Goal: Task Accomplishment & Management: Manage account settings

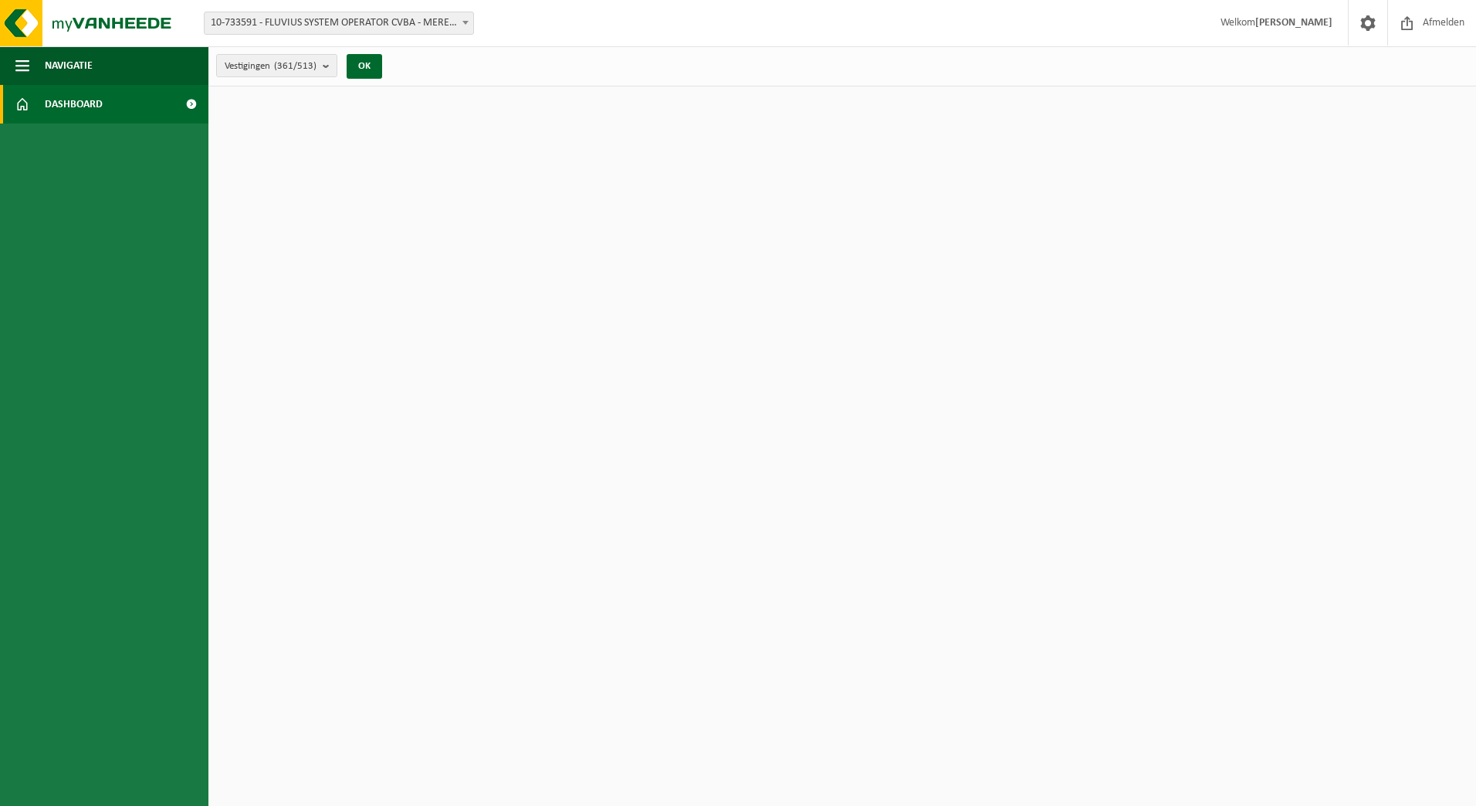
click at [85, 107] on span "Dashboard" at bounding box center [74, 104] width 58 height 39
drag, startPoint x: 1442, startPoint y: 35, endPoint x: 1455, endPoint y: 26, distance: 15.6
click at [1443, 35] on span "Afmelden" at bounding box center [1443, 23] width 49 height 46
click at [1455, 26] on span "Afmelden" at bounding box center [1443, 23] width 49 height 46
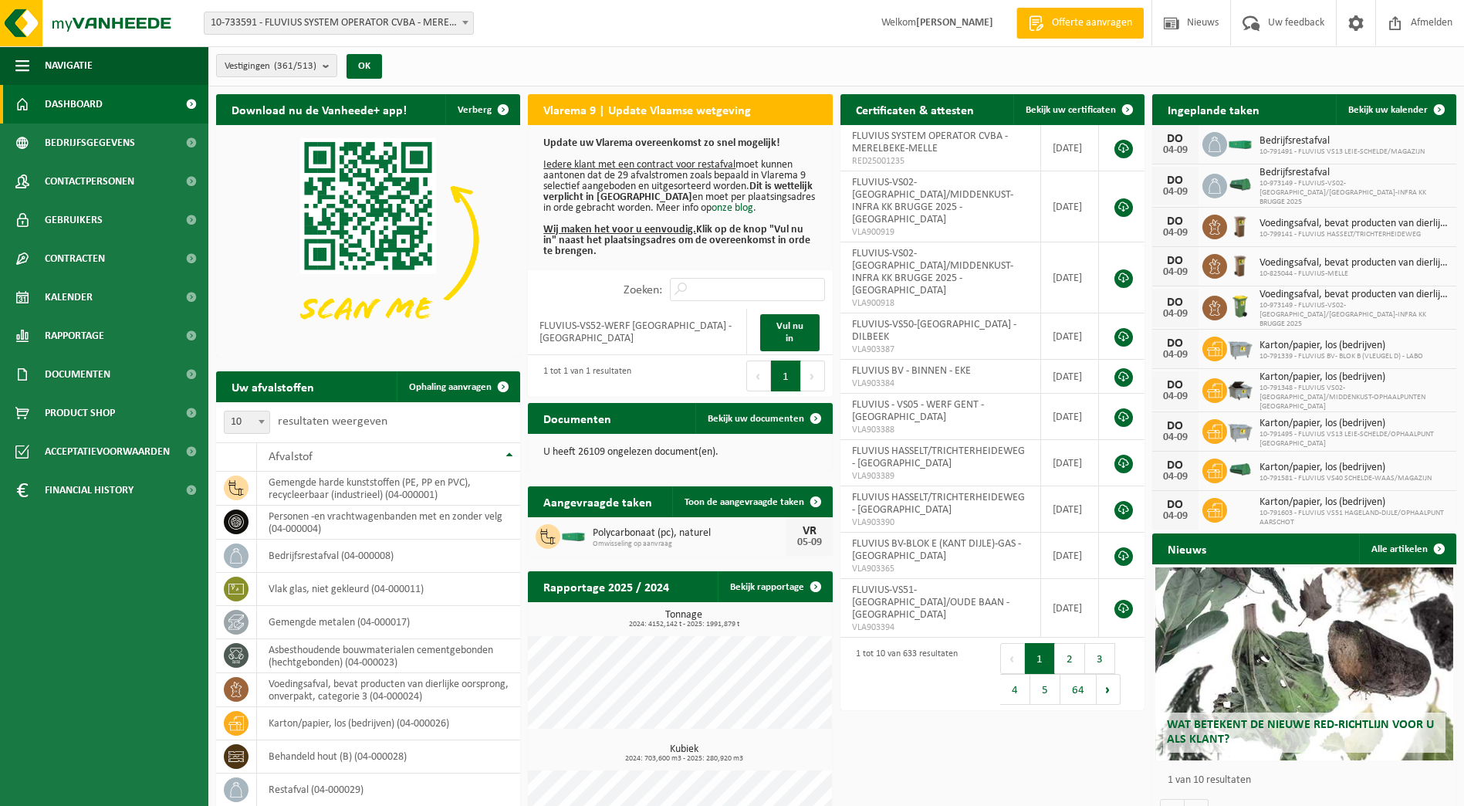
click at [449, 22] on span "10-733591 - FLUVIUS SYSTEM OPERATOR CVBA - MERELBEKE-MELLE" at bounding box center [339, 23] width 269 height 22
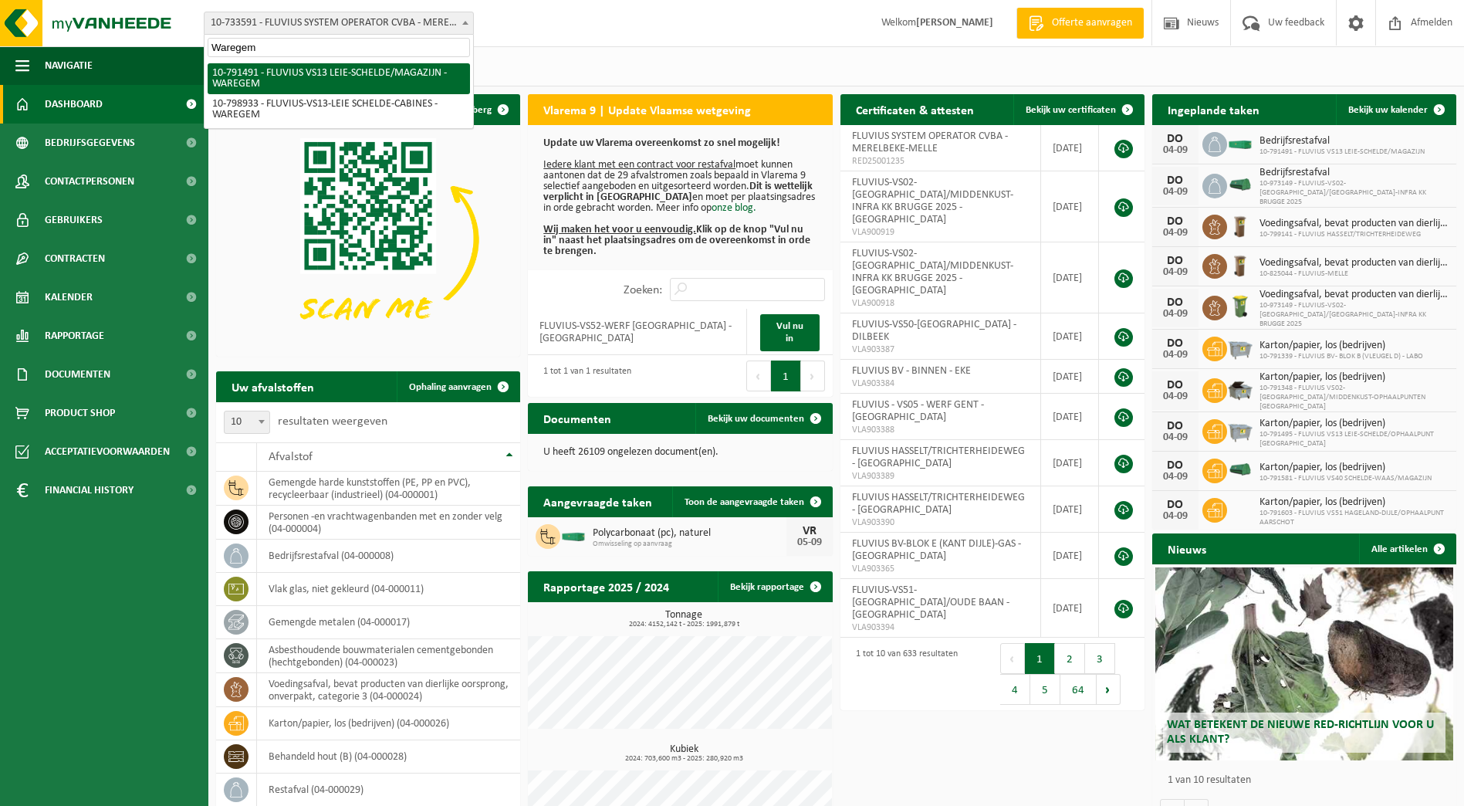
type input "Waregem"
select select "30232"
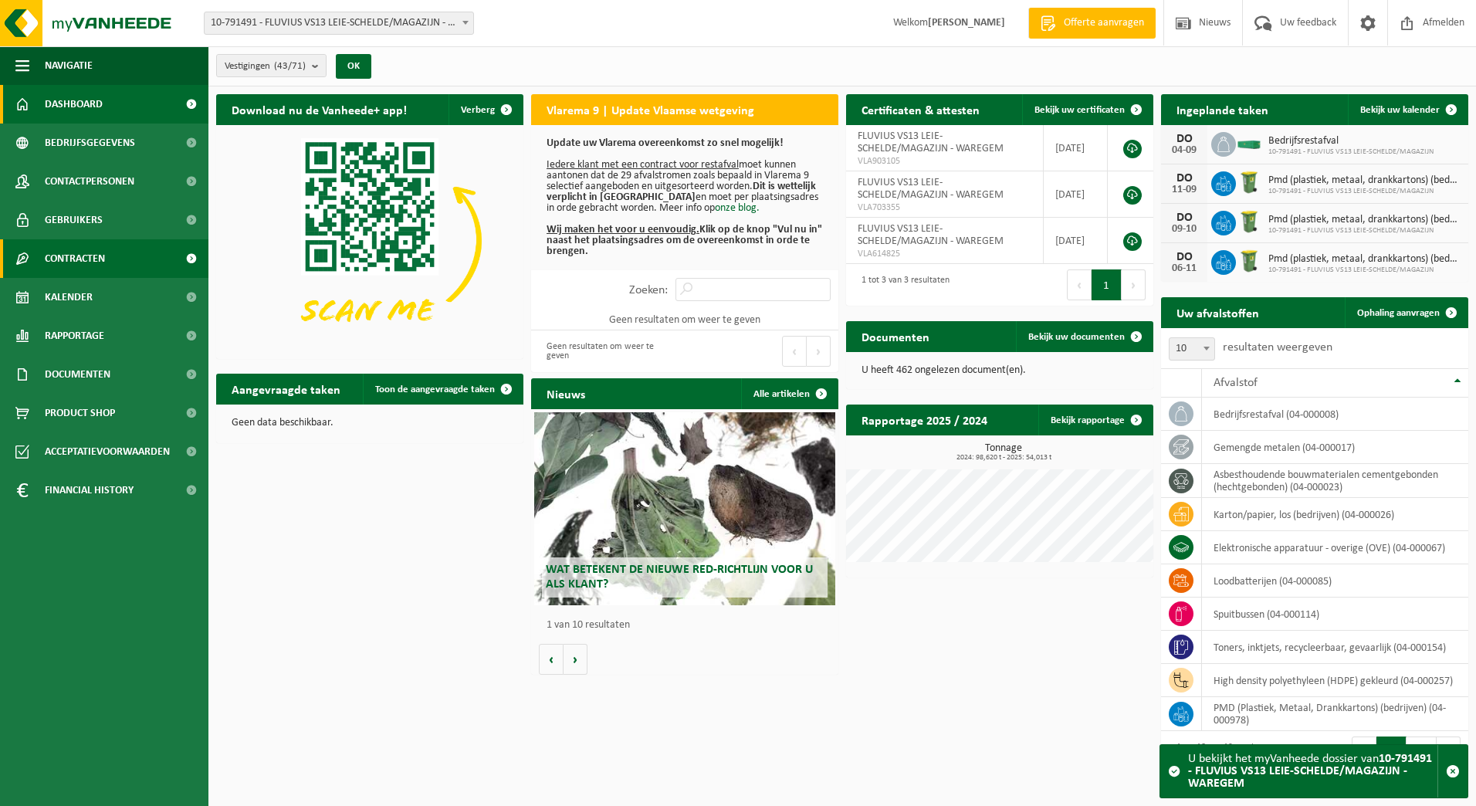
click at [71, 257] on span "Contracten" at bounding box center [75, 258] width 60 height 39
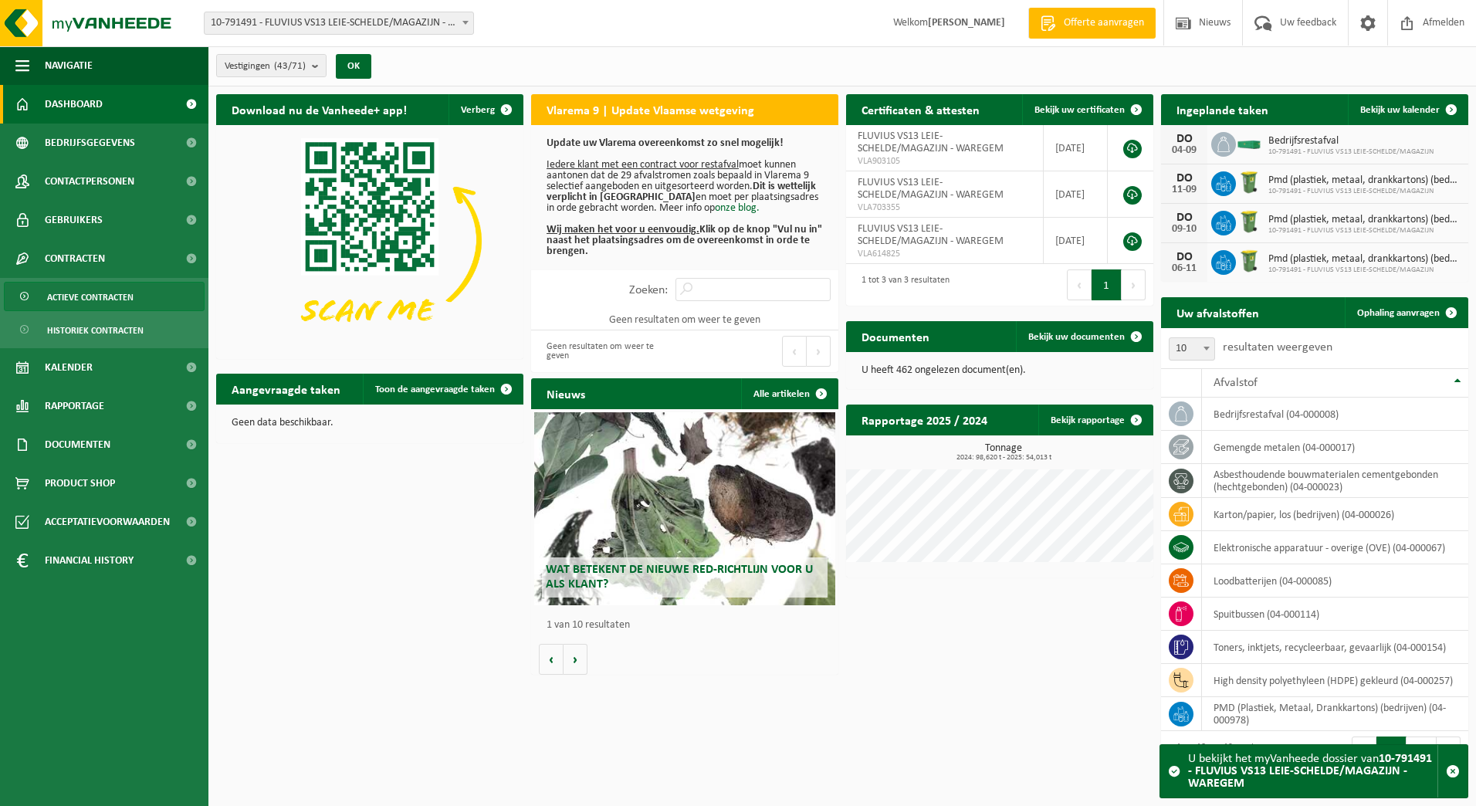
click at [76, 297] on span "Actieve contracten" at bounding box center [90, 297] width 86 height 29
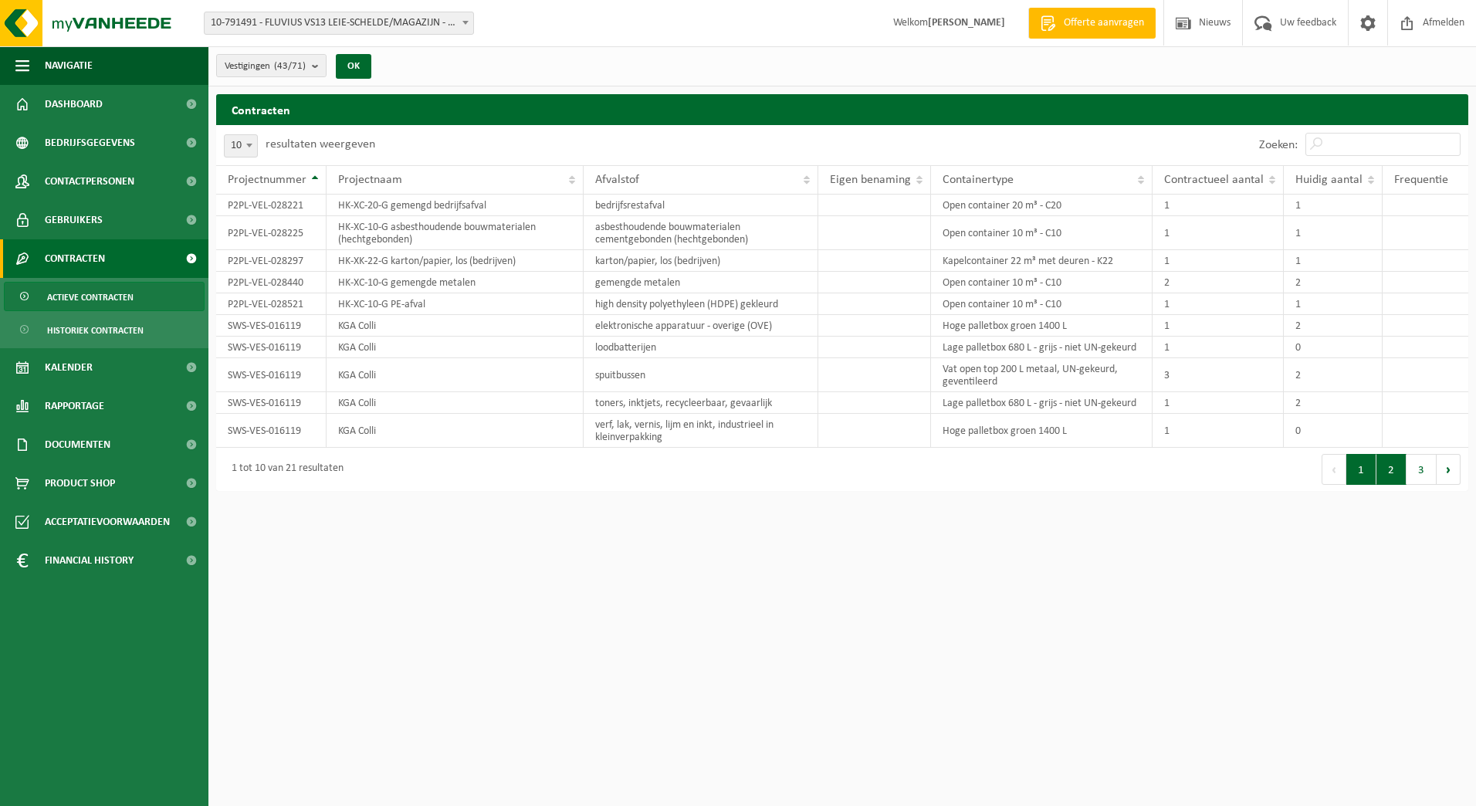
click at [1385, 467] on button "2" at bounding box center [1391, 469] width 30 height 31
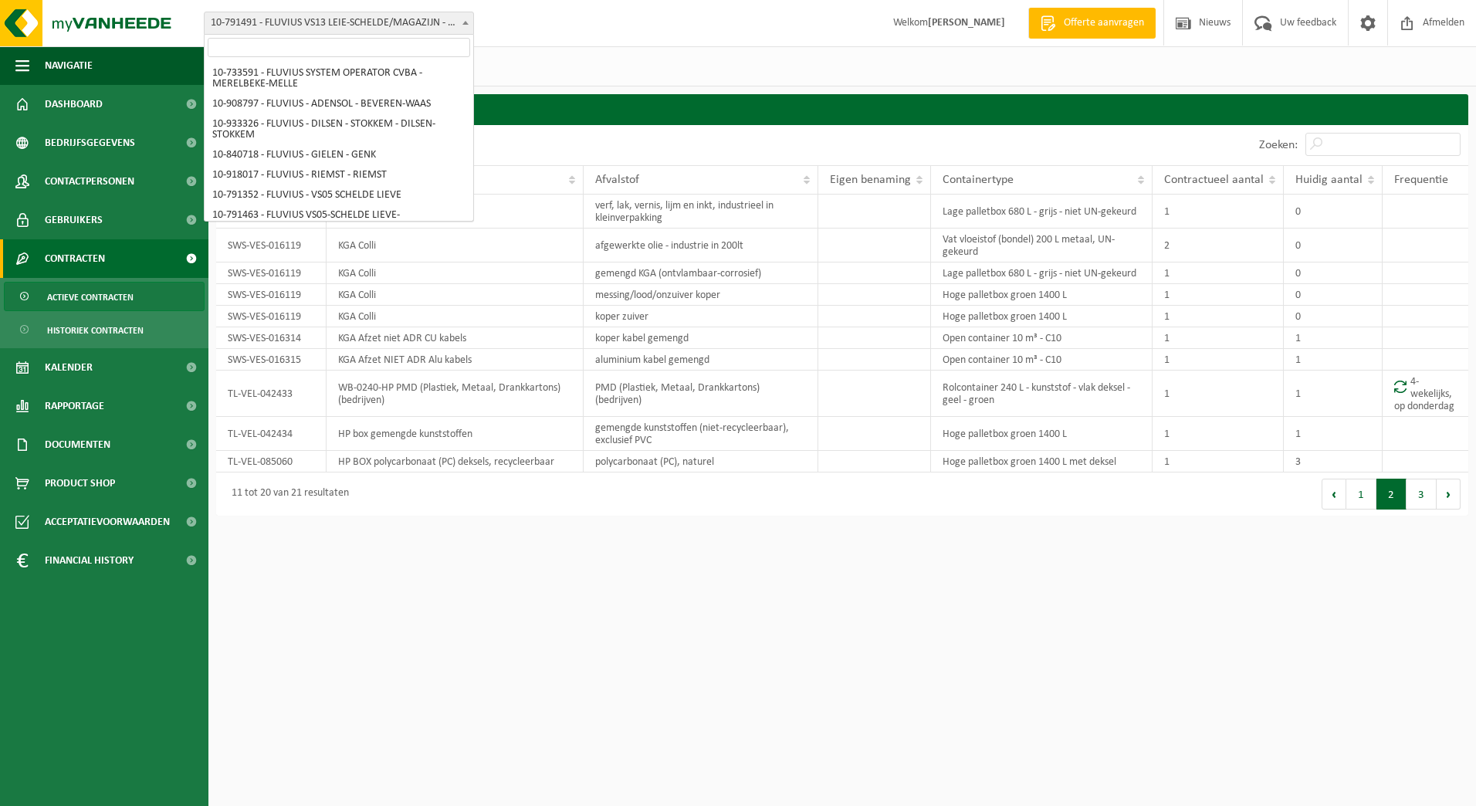
click at [472, 19] on span at bounding box center [465, 22] width 15 height 20
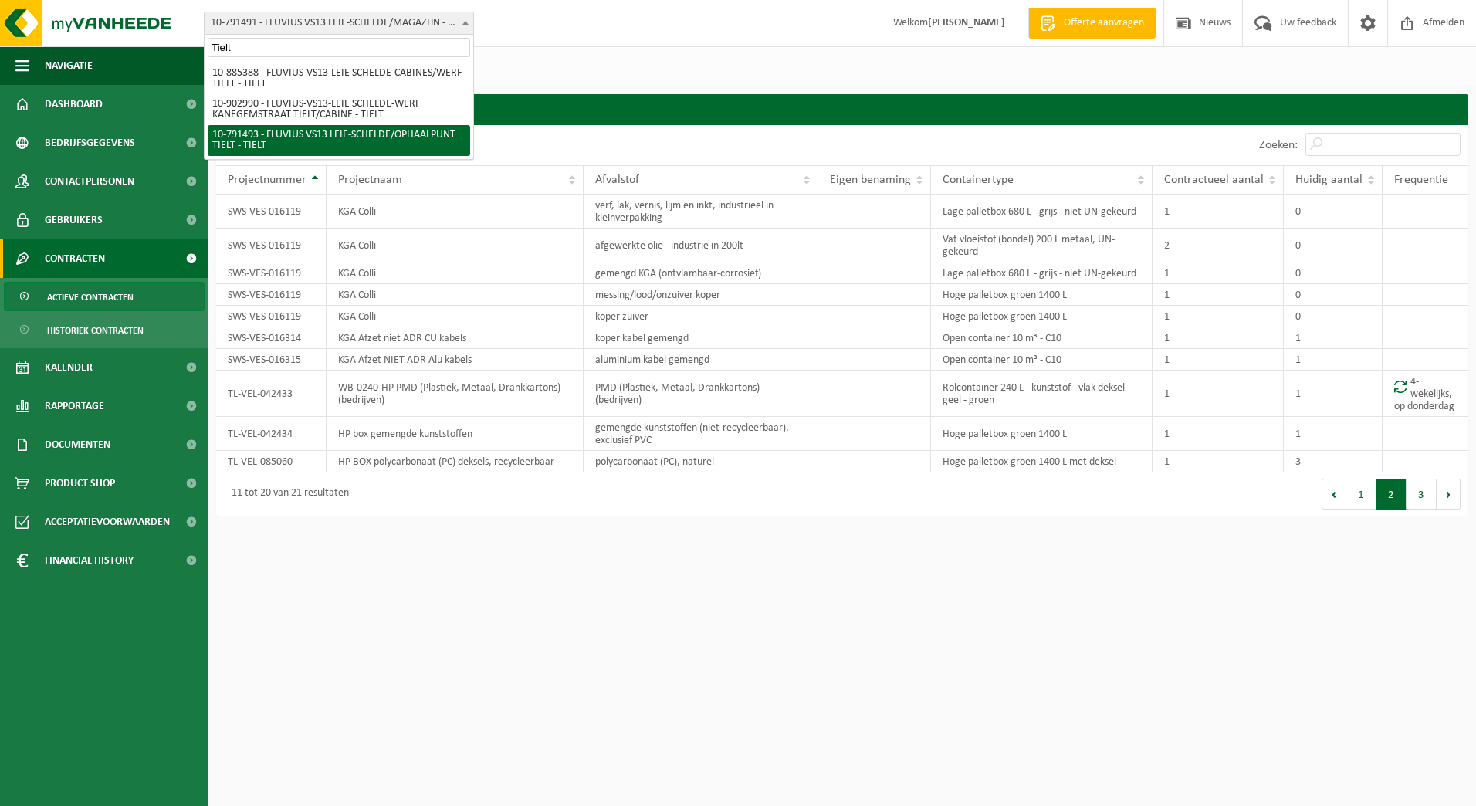
type input "Tielt"
select select "30233"
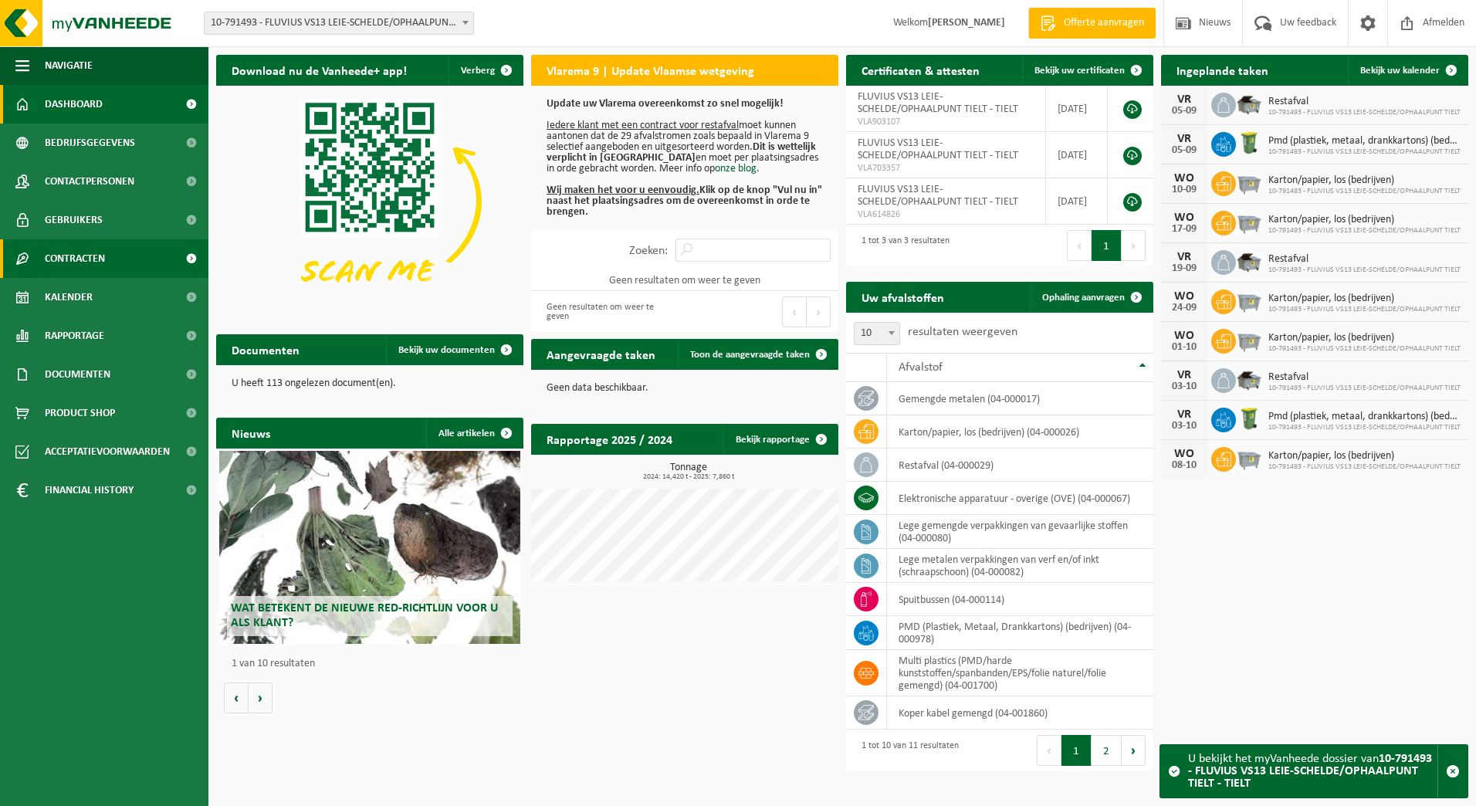
click at [72, 261] on span "Contracten" at bounding box center [75, 258] width 60 height 39
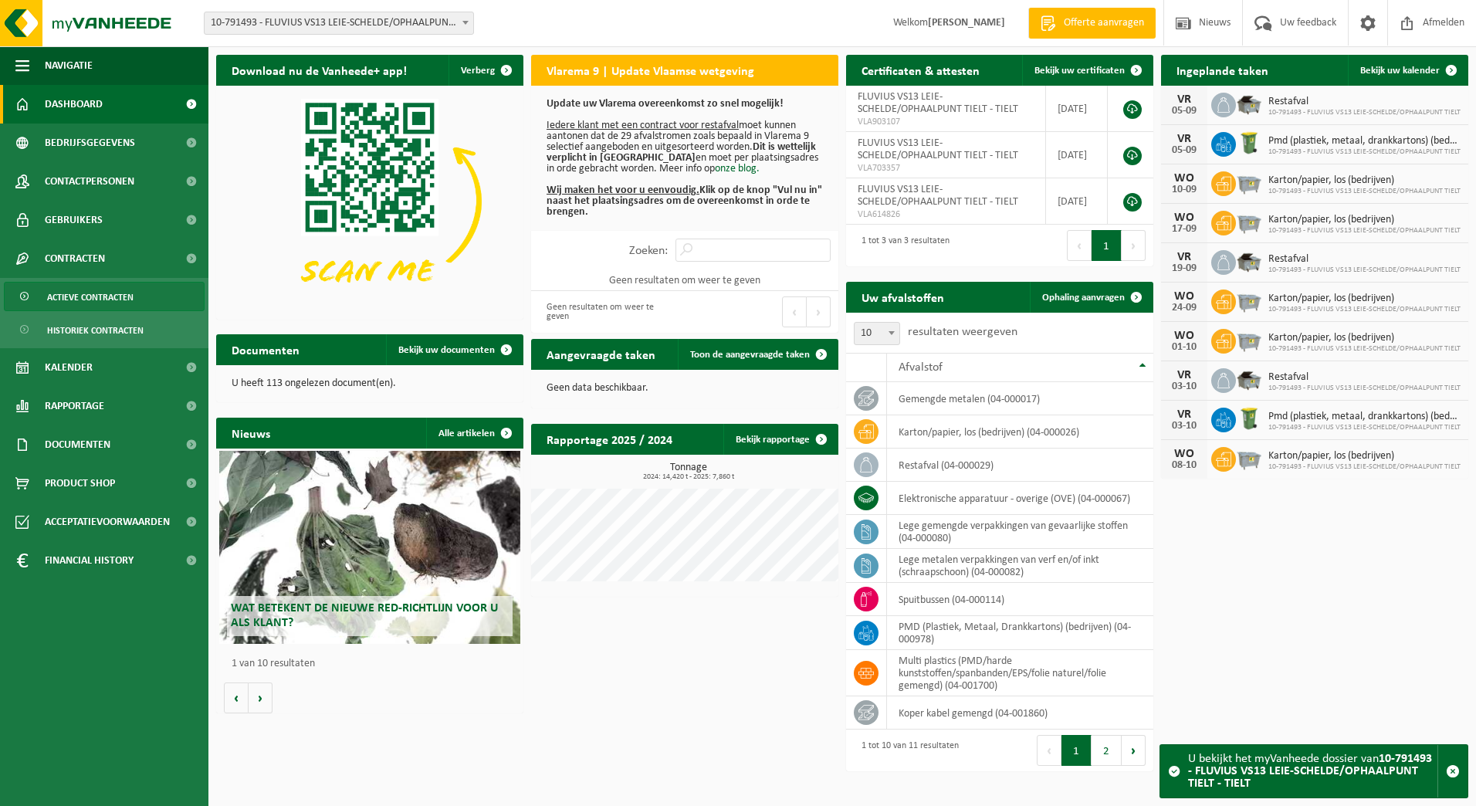
click at [69, 292] on span "Actieve contracten" at bounding box center [90, 297] width 86 height 29
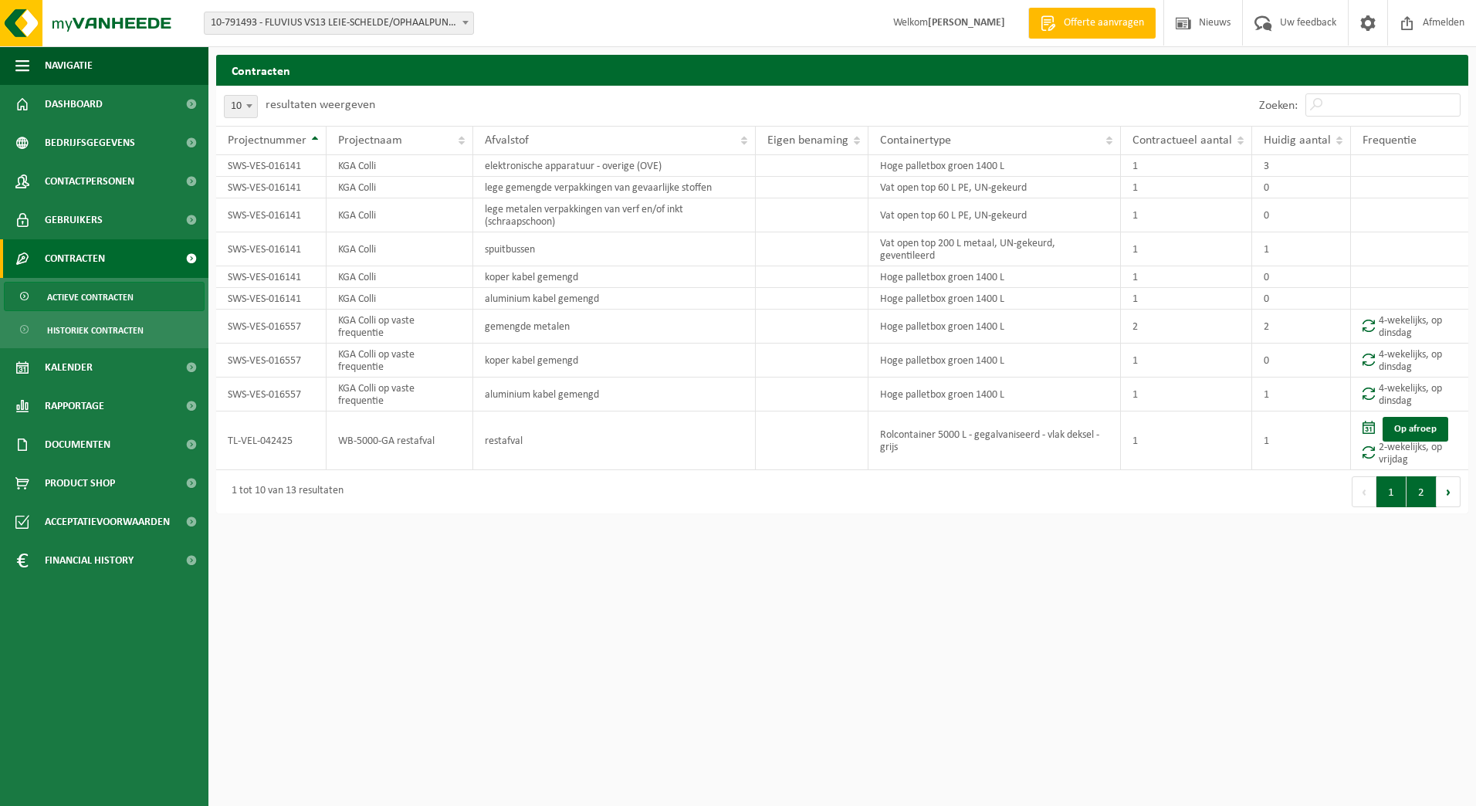
click at [1422, 498] on button "2" at bounding box center [1421, 491] width 30 height 31
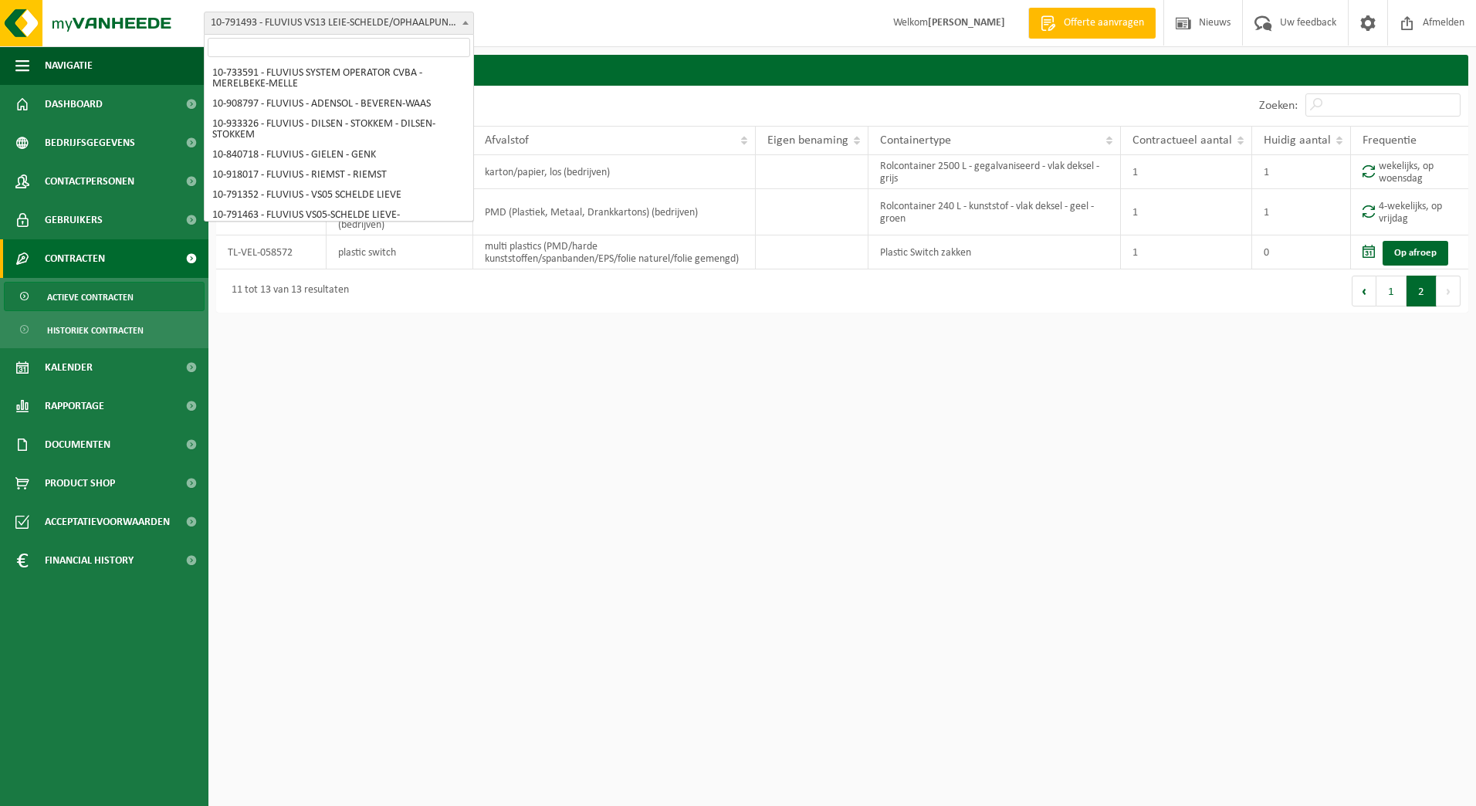
click at [462, 29] on span at bounding box center [465, 22] width 15 height 20
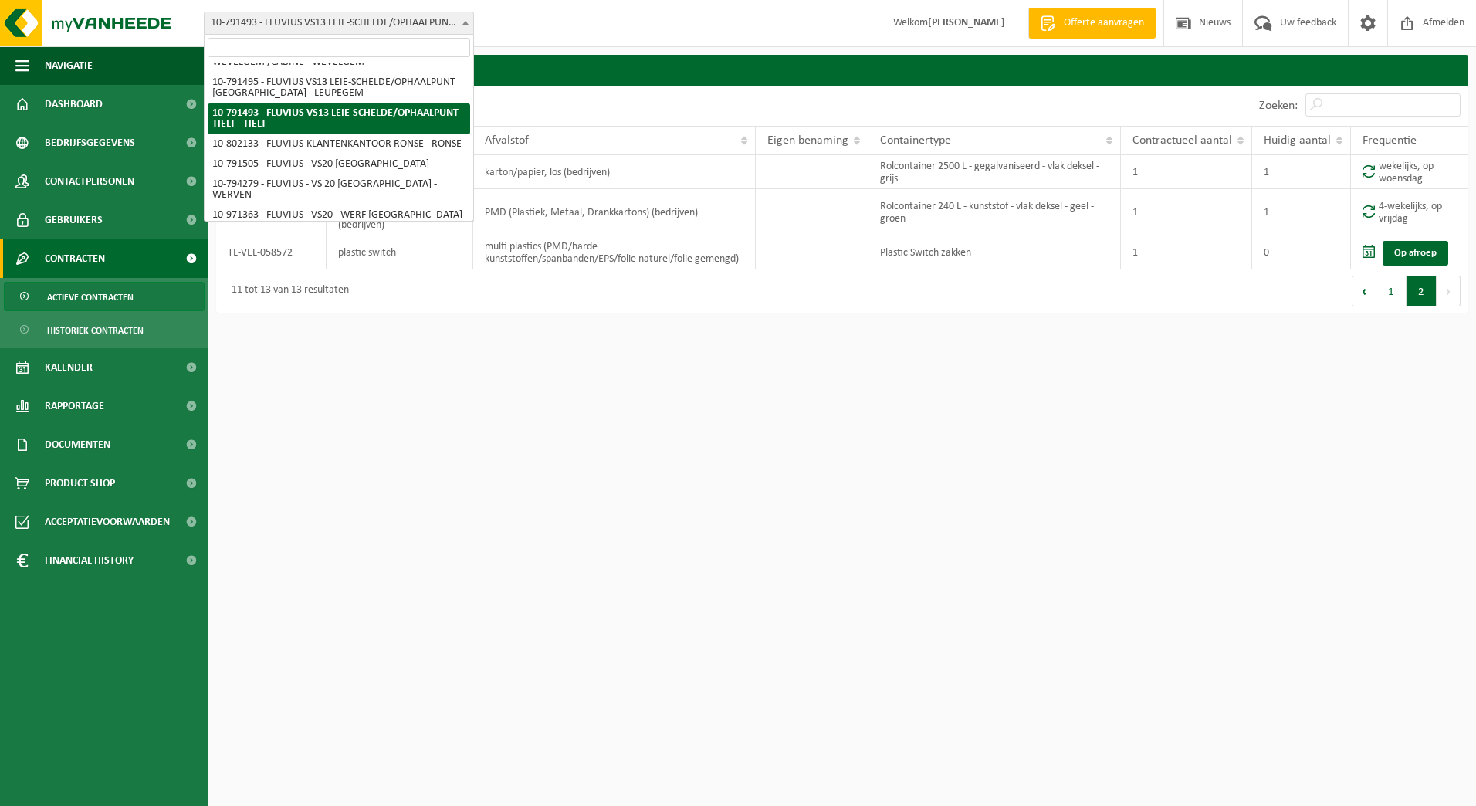
drag, startPoint x: 463, startPoint y: 28, endPoint x: 808, endPoint y: 2, distance: 346.0
click at [464, 28] on span at bounding box center [465, 22] width 15 height 20
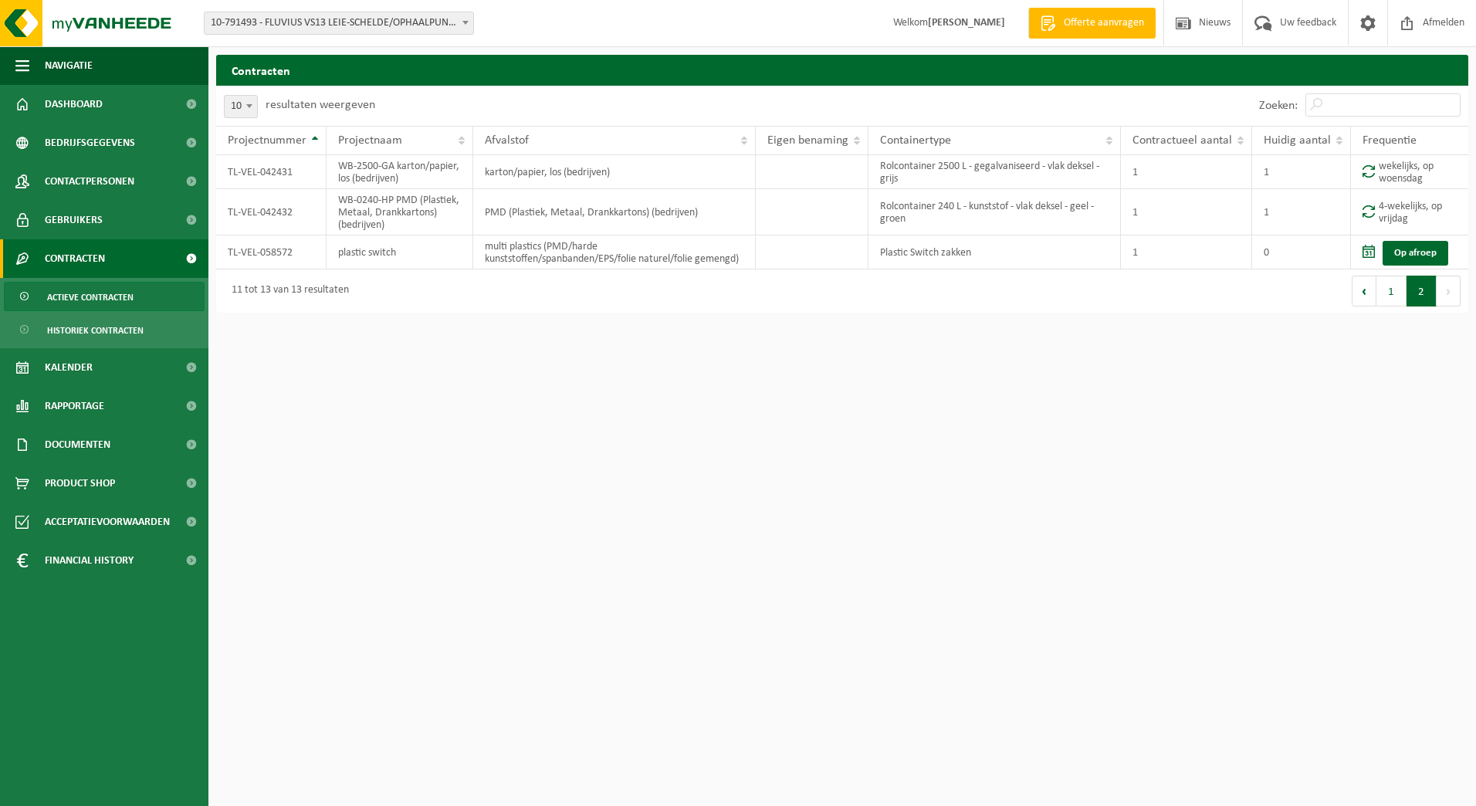
click at [453, 13] on span "10-791493 - FLUVIUS VS13 LEIE-SCHELDE/OPHAALPUNT TIELT - TIELT" at bounding box center [339, 23] width 269 height 22
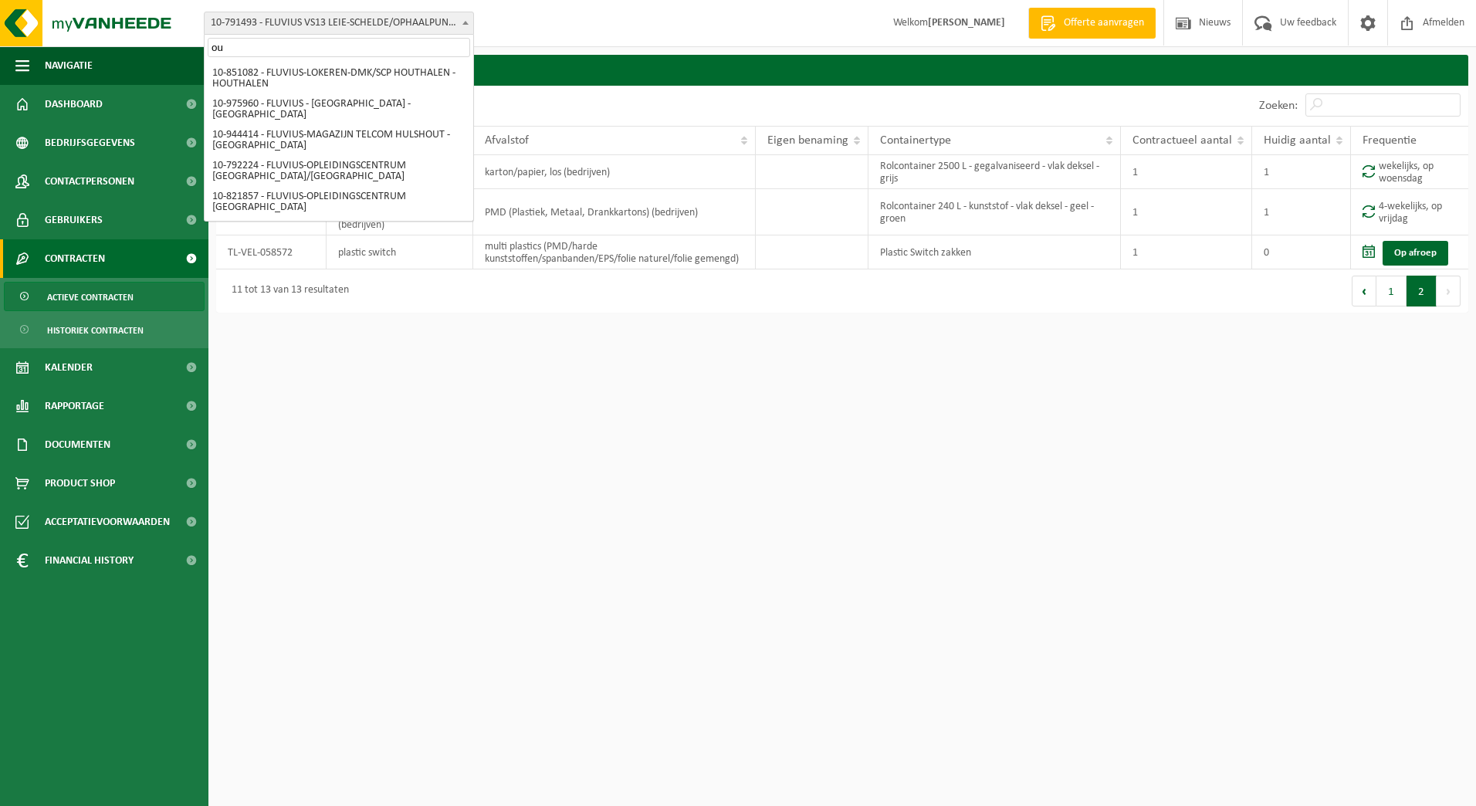
scroll to position [0, 0]
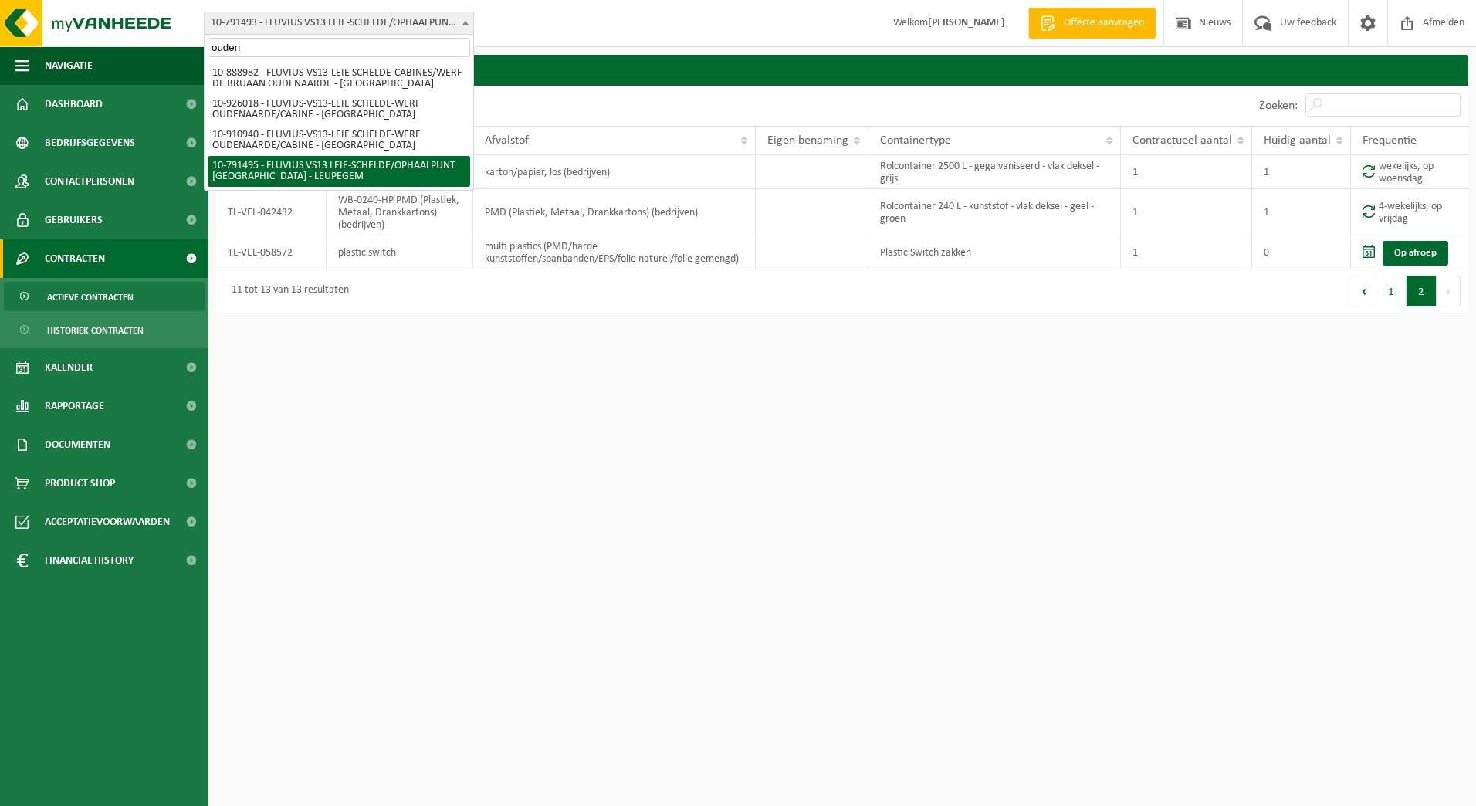
type input "ouden"
select select "30234"
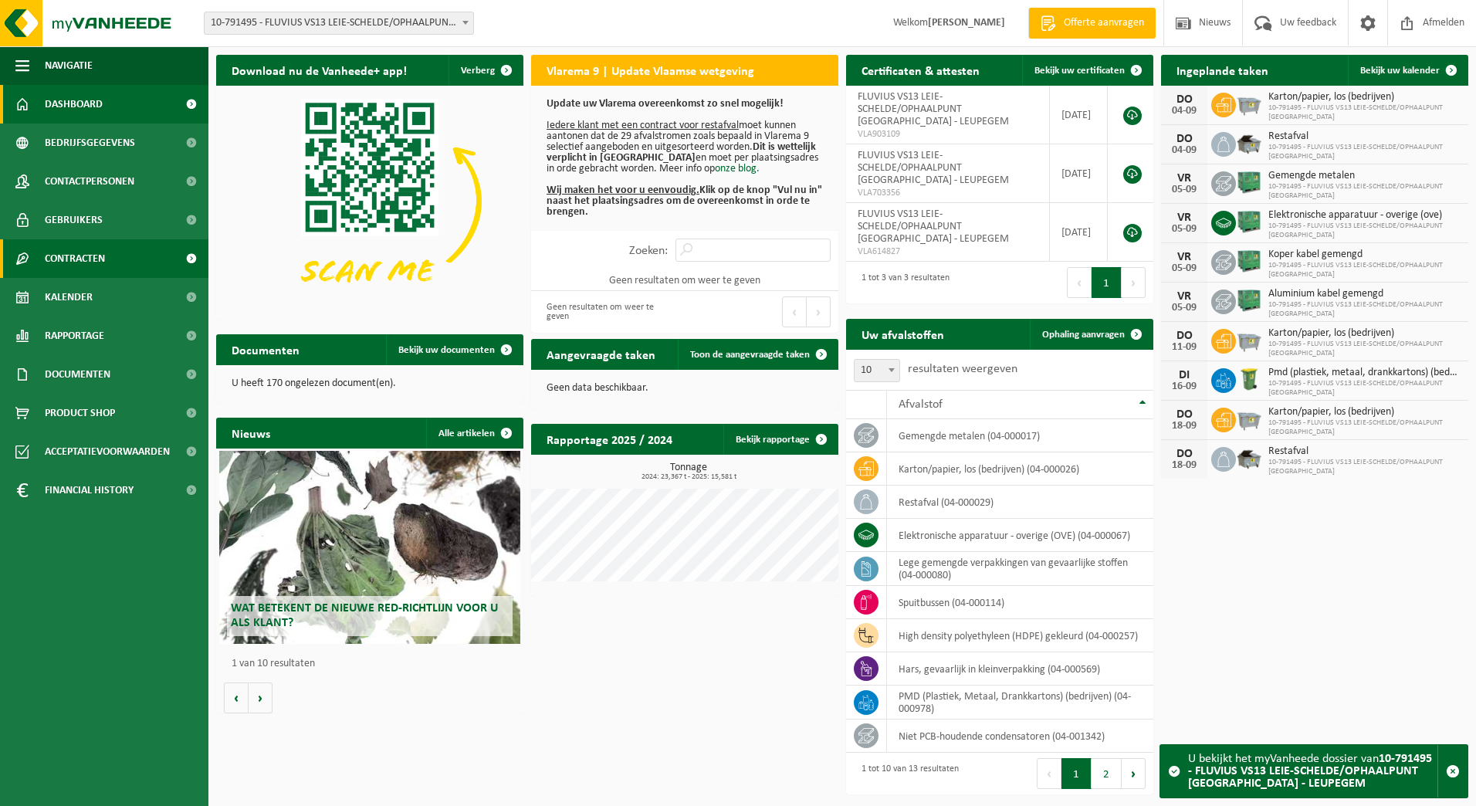
click at [80, 248] on span "Contracten" at bounding box center [75, 258] width 60 height 39
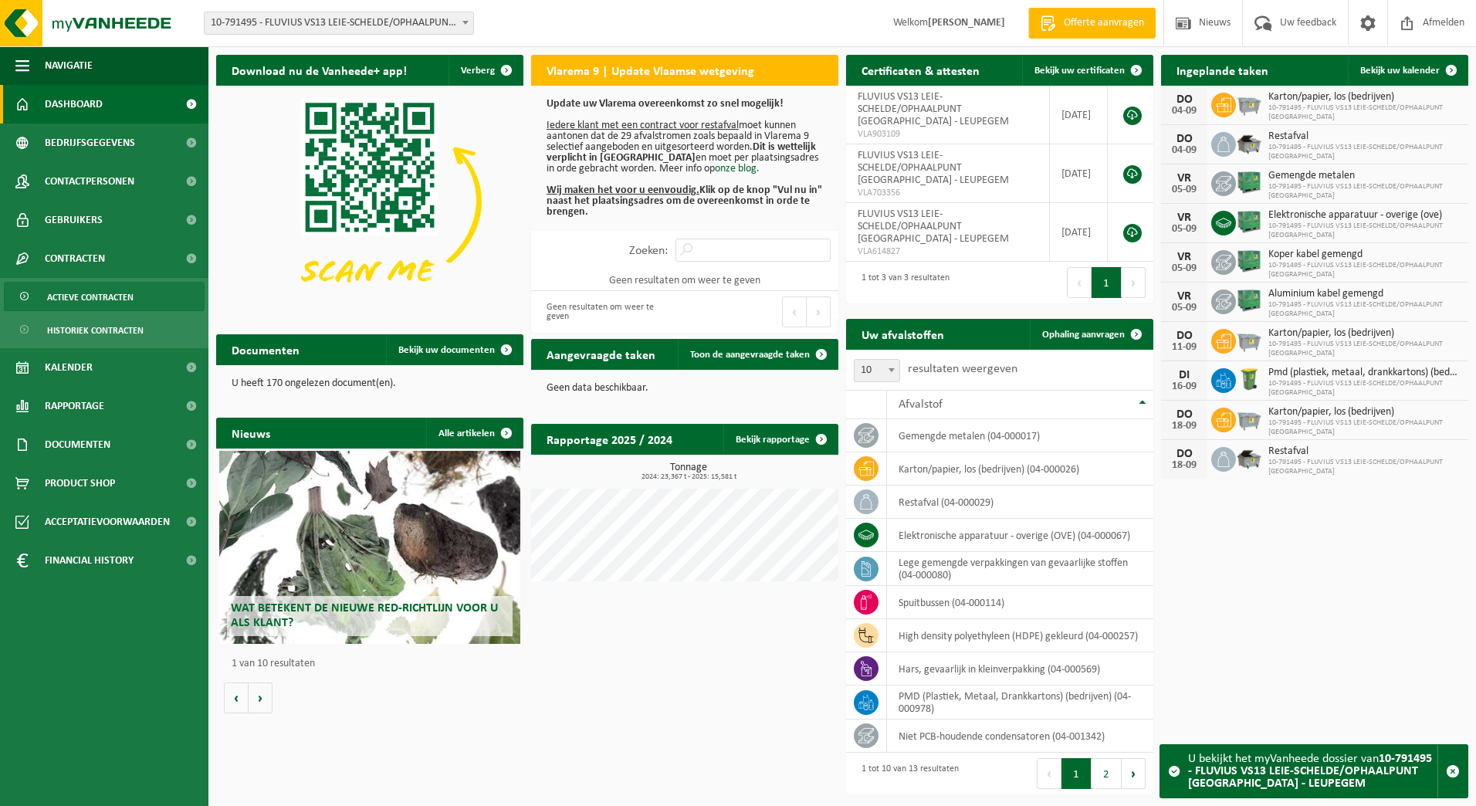
click at [85, 293] on span "Actieve contracten" at bounding box center [90, 297] width 86 height 29
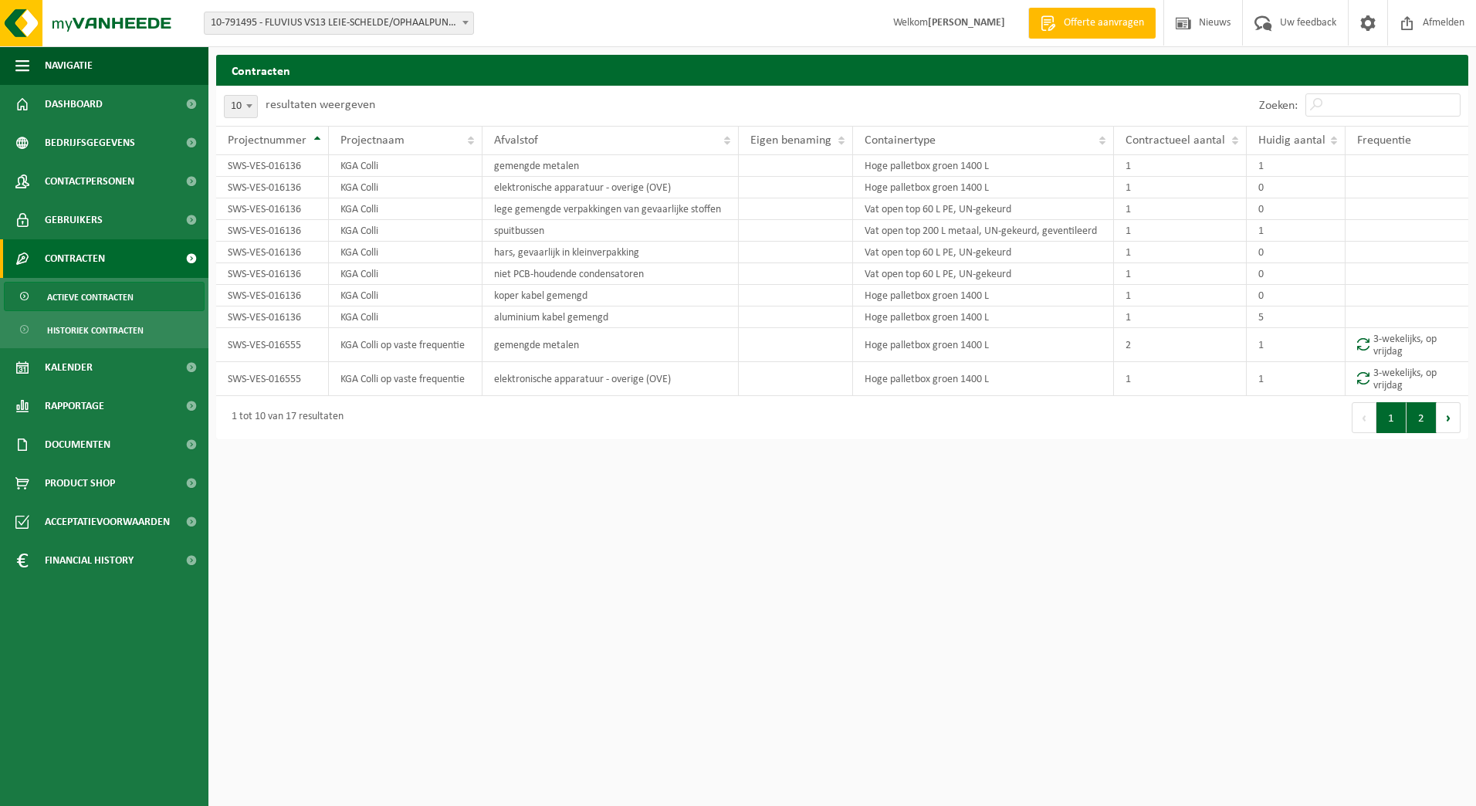
click at [1430, 418] on button "2" at bounding box center [1421, 417] width 30 height 31
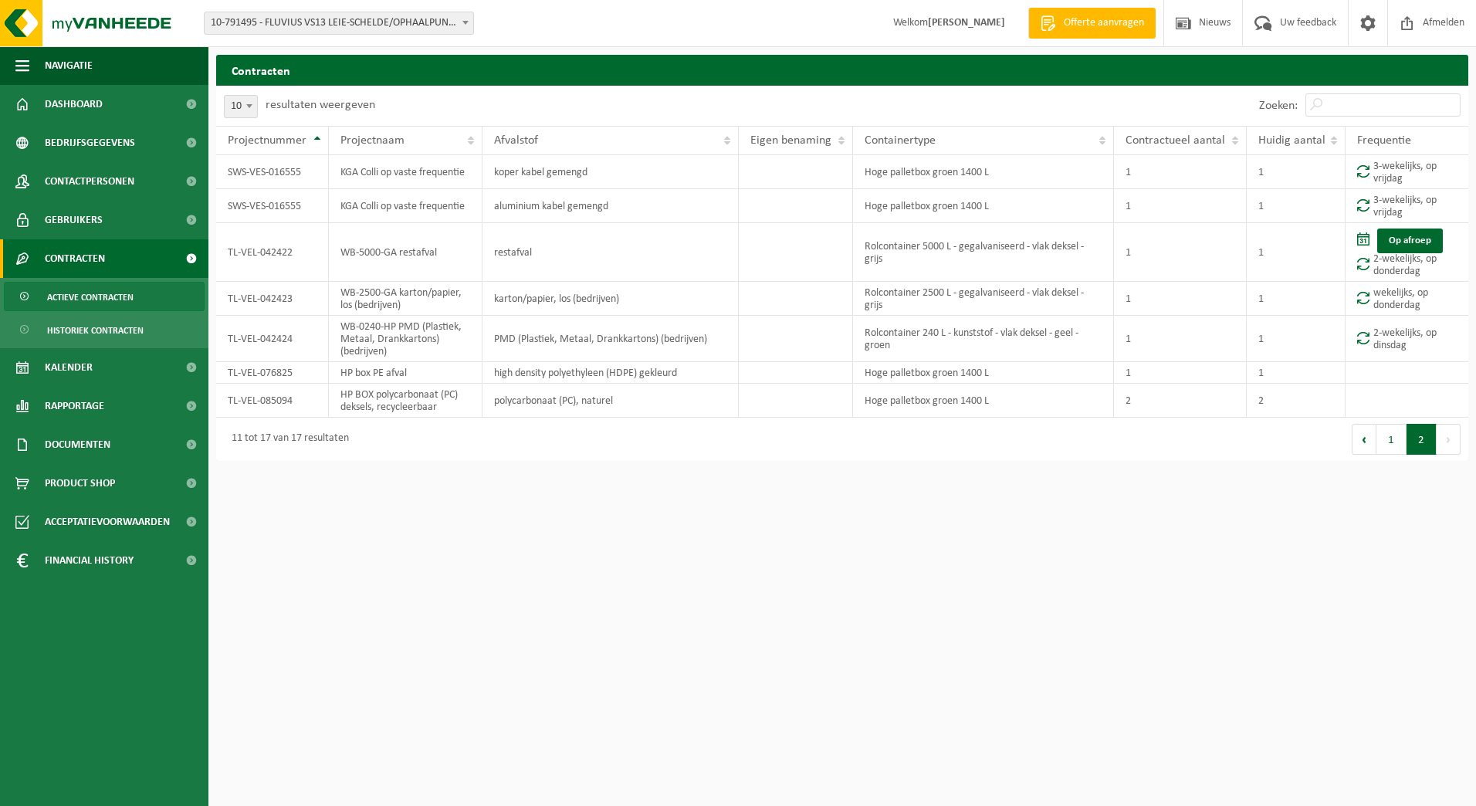
click at [459, 31] on span at bounding box center [465, 22] width 15 height 20
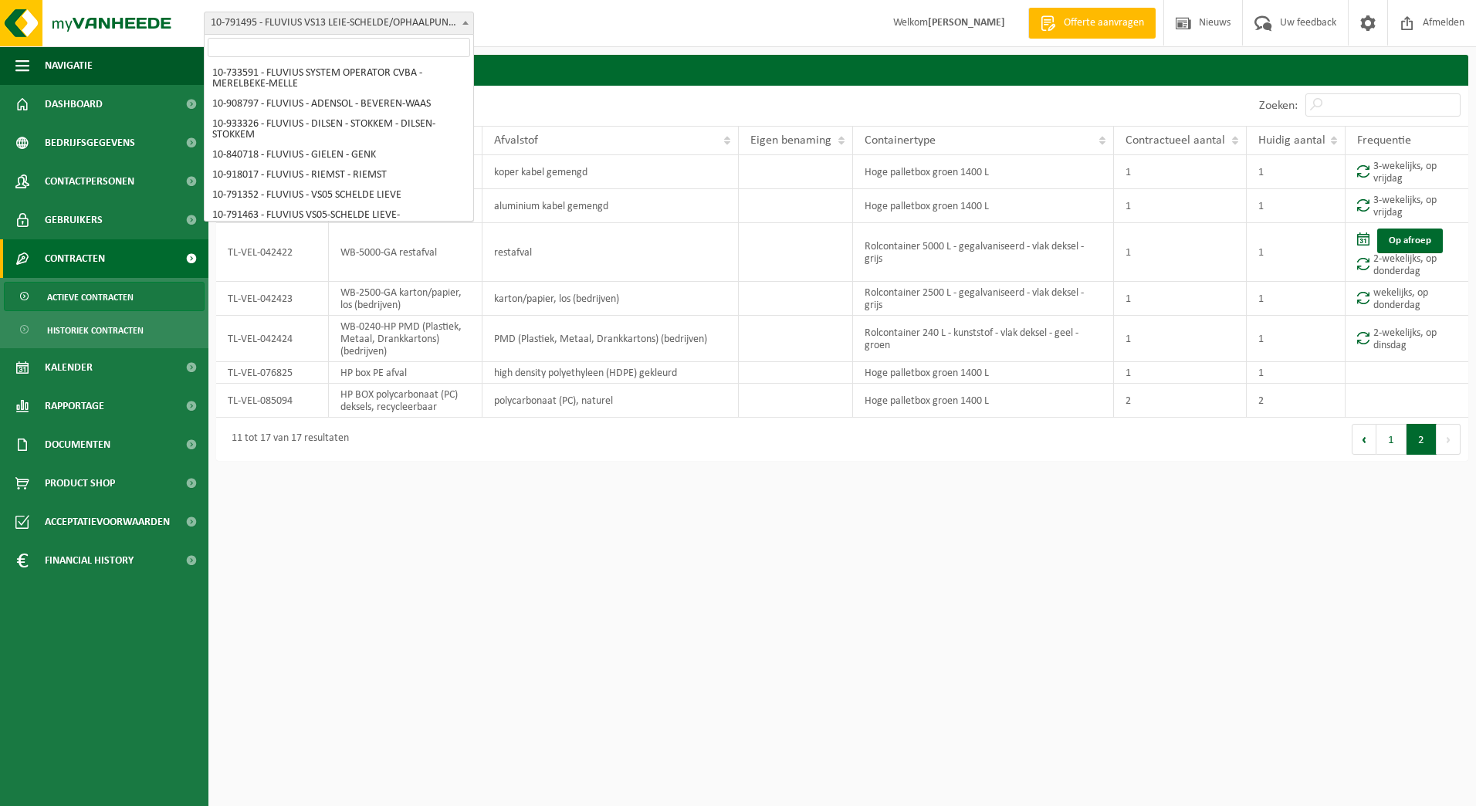
scroll to position [2689, 0]
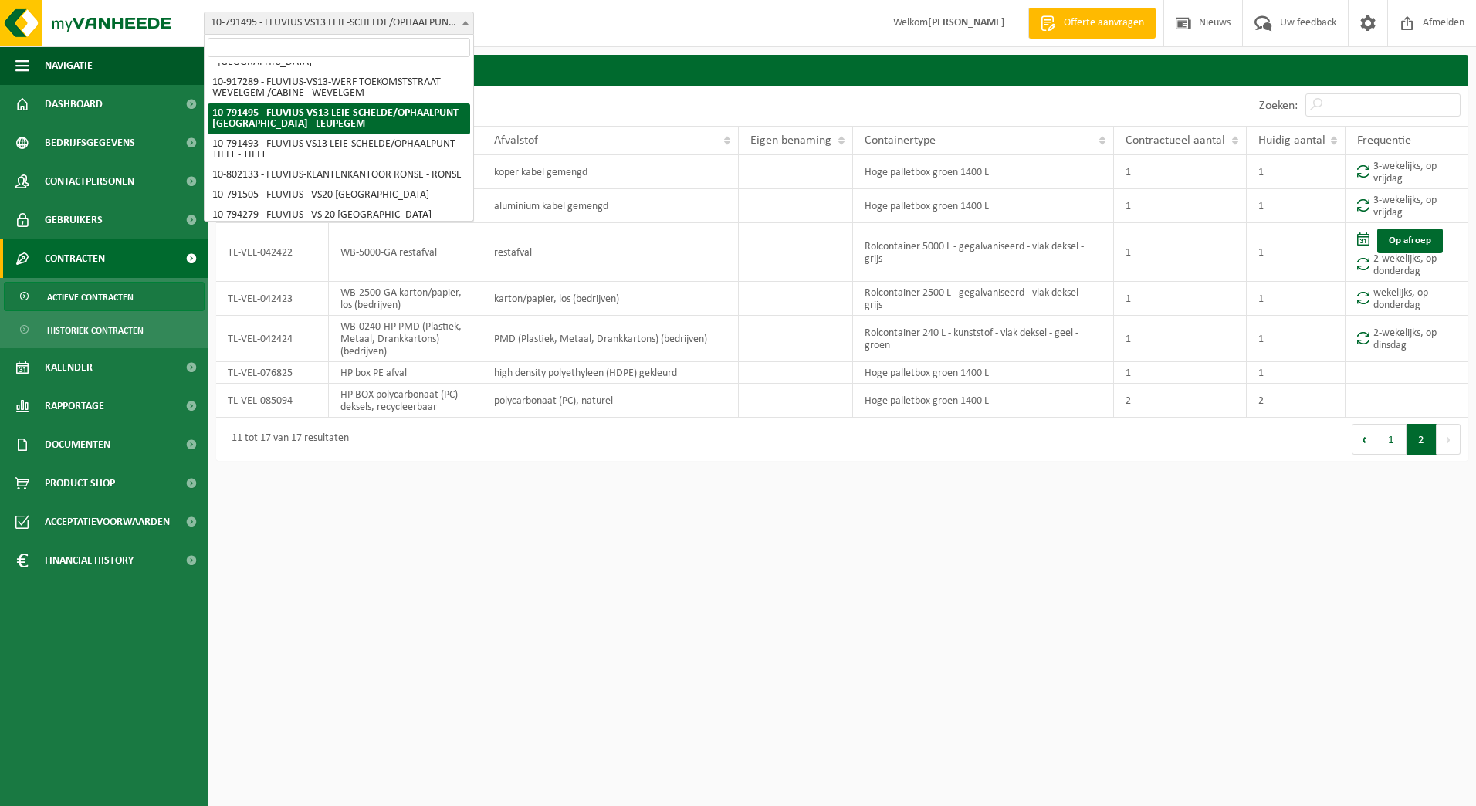
click at [439, 57] on span at bounding box center [339, 47] width 269 height 25
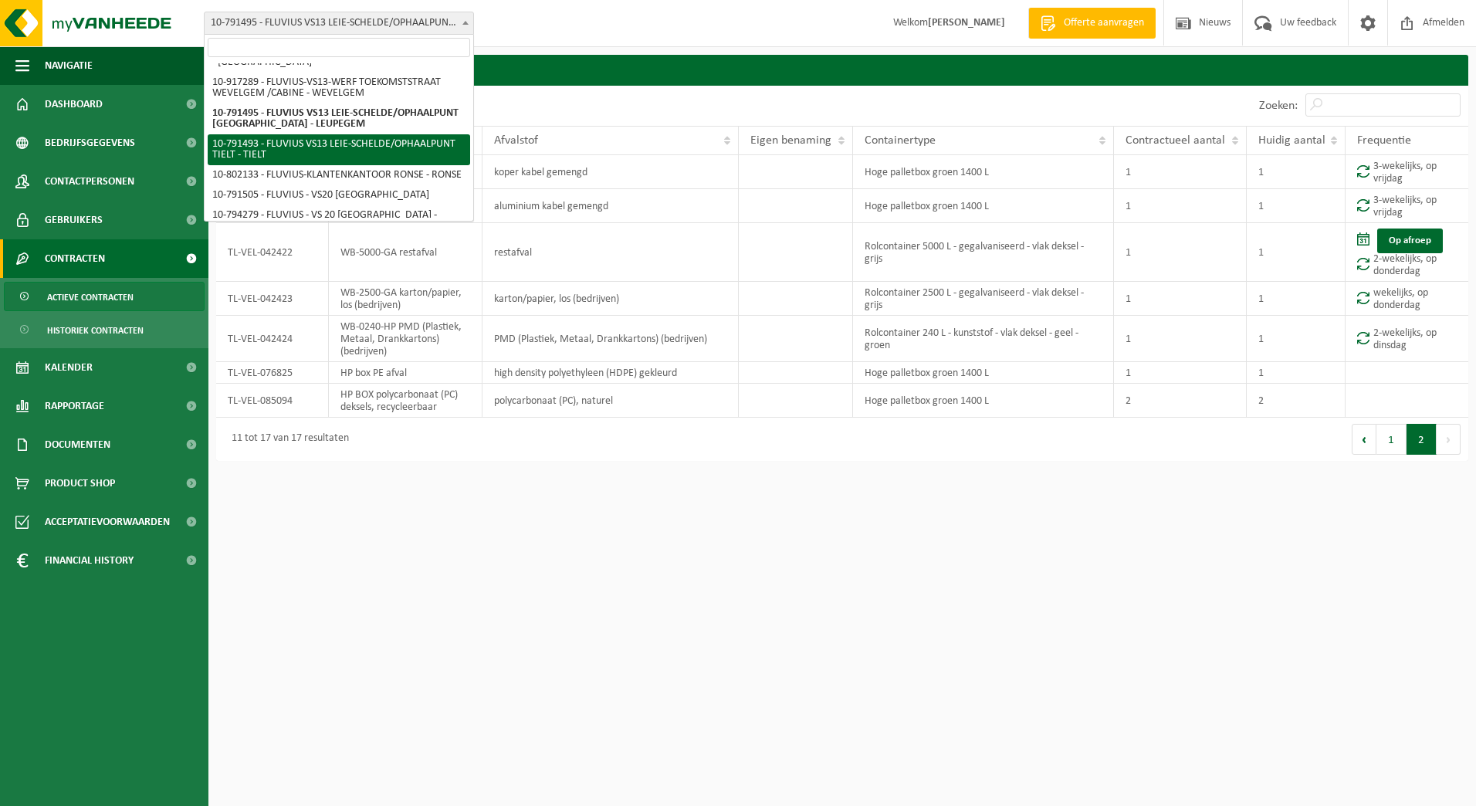
select select "30233"
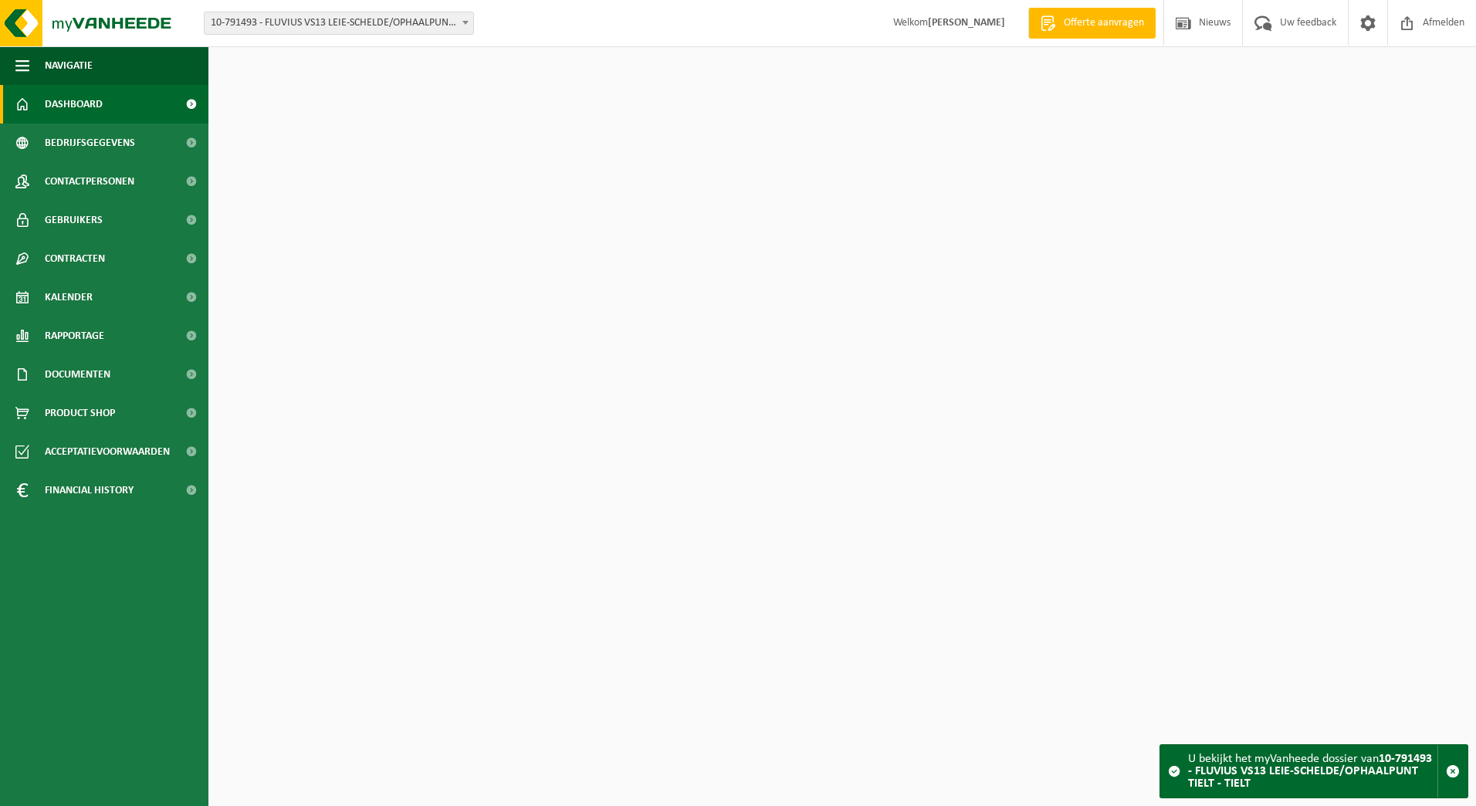
click at [82, 147] on span "Bedrijfsgegevens" at bounding box center [90, 143] width 90 height 39
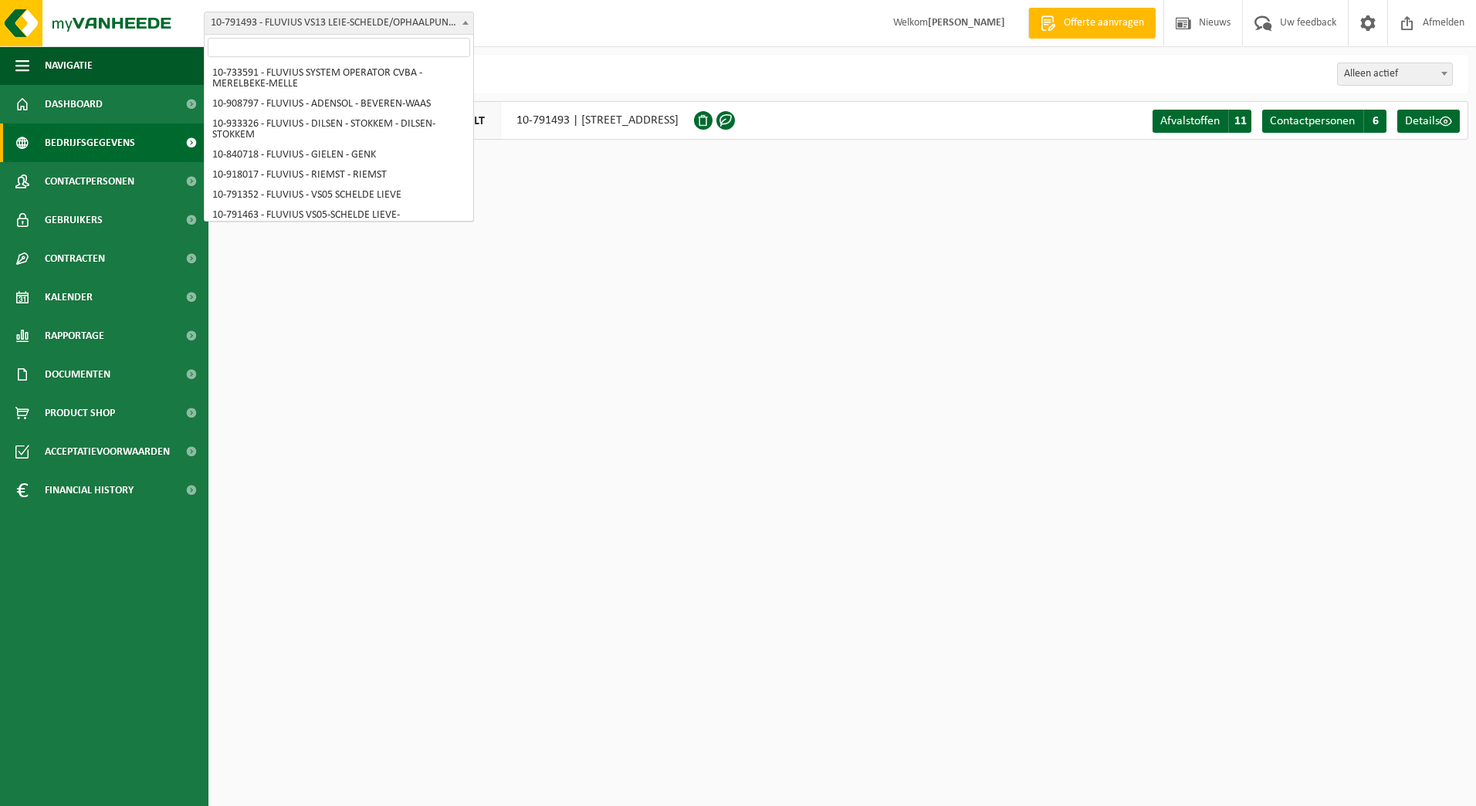
click at [460, 30] on span at bounding box center [465, 22] width 15 height 20
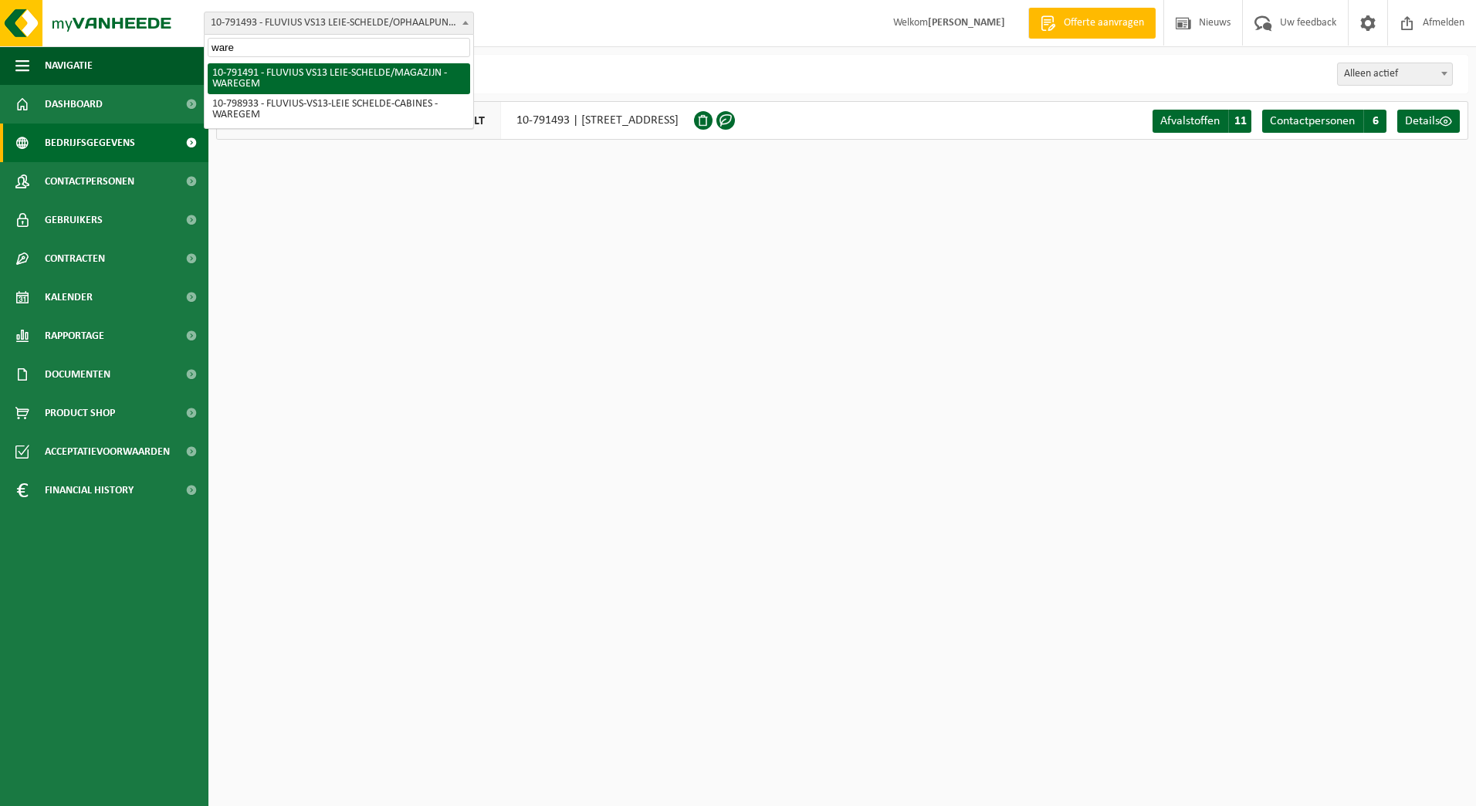
type input "ware"
select select "30232"
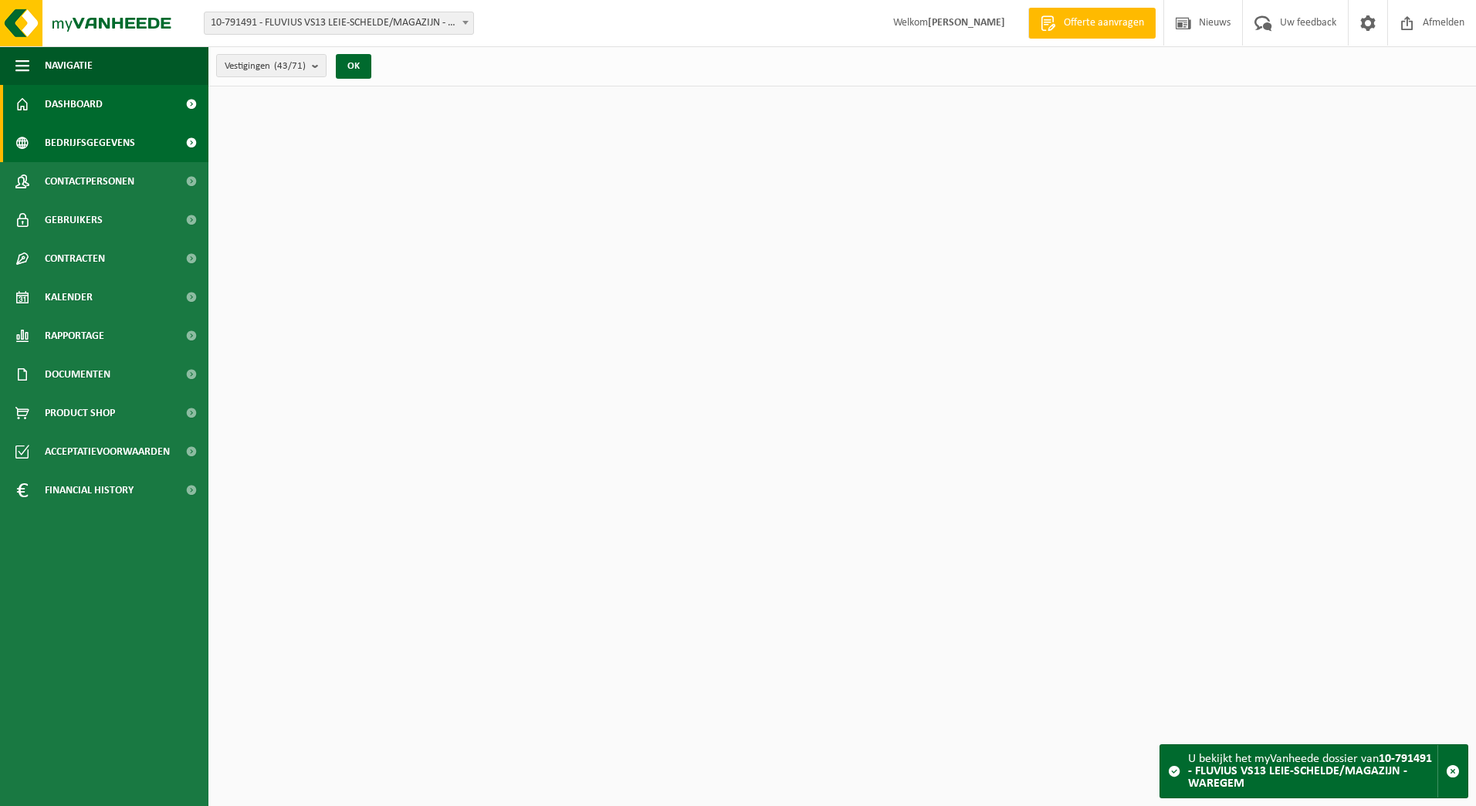
click at [107, 147] on span "Bedrijfsgegevens" at bounding box center [90, 143] width 90 height 39
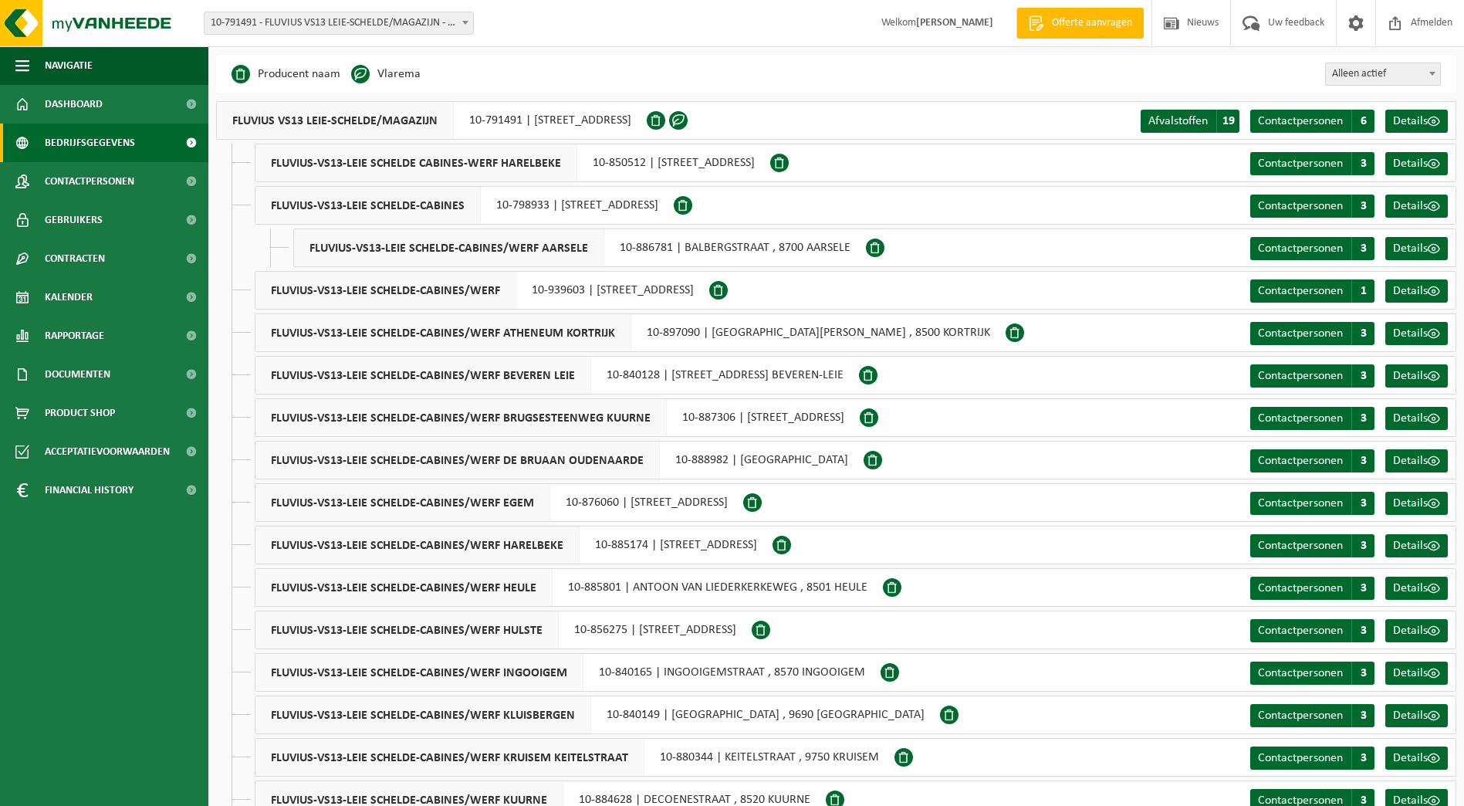
click at [452, 31] on span "10-791491 - FLUVIUS VS13 LEIE-SCHELDE/MAGAZIJN - WAREGEM" at bounding box center [339, 23] width 269 height 22
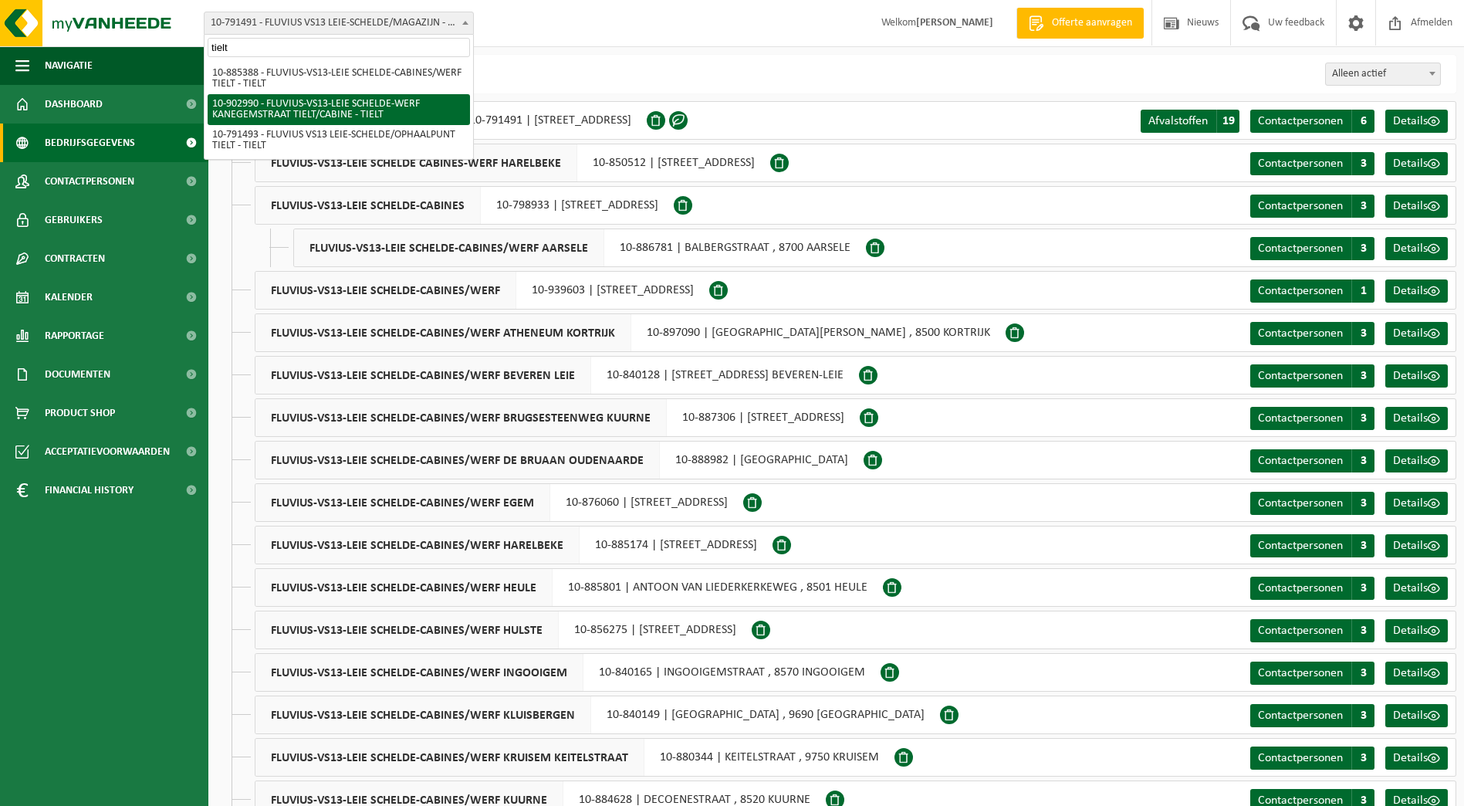
type input "tielt"
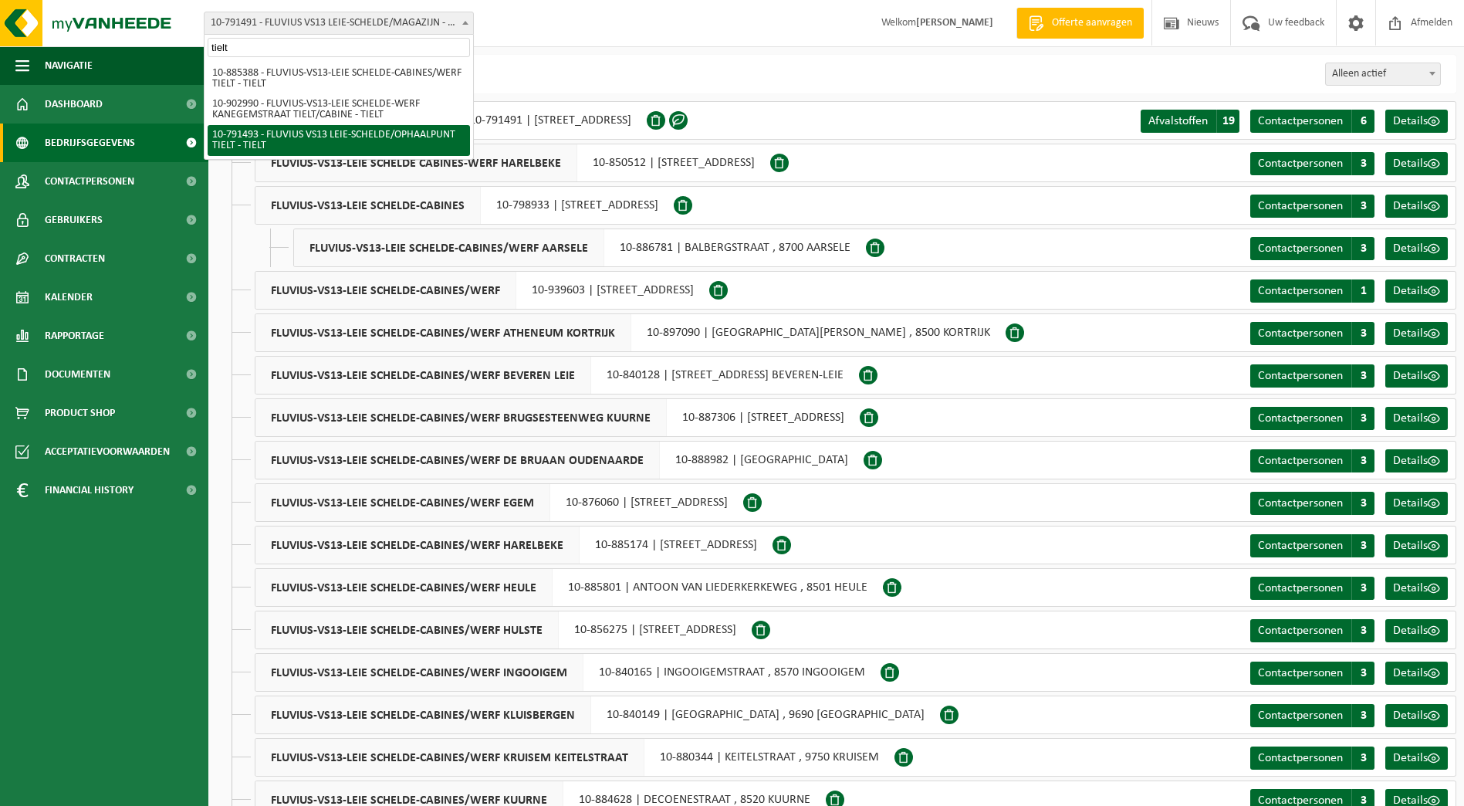
select select "30233"
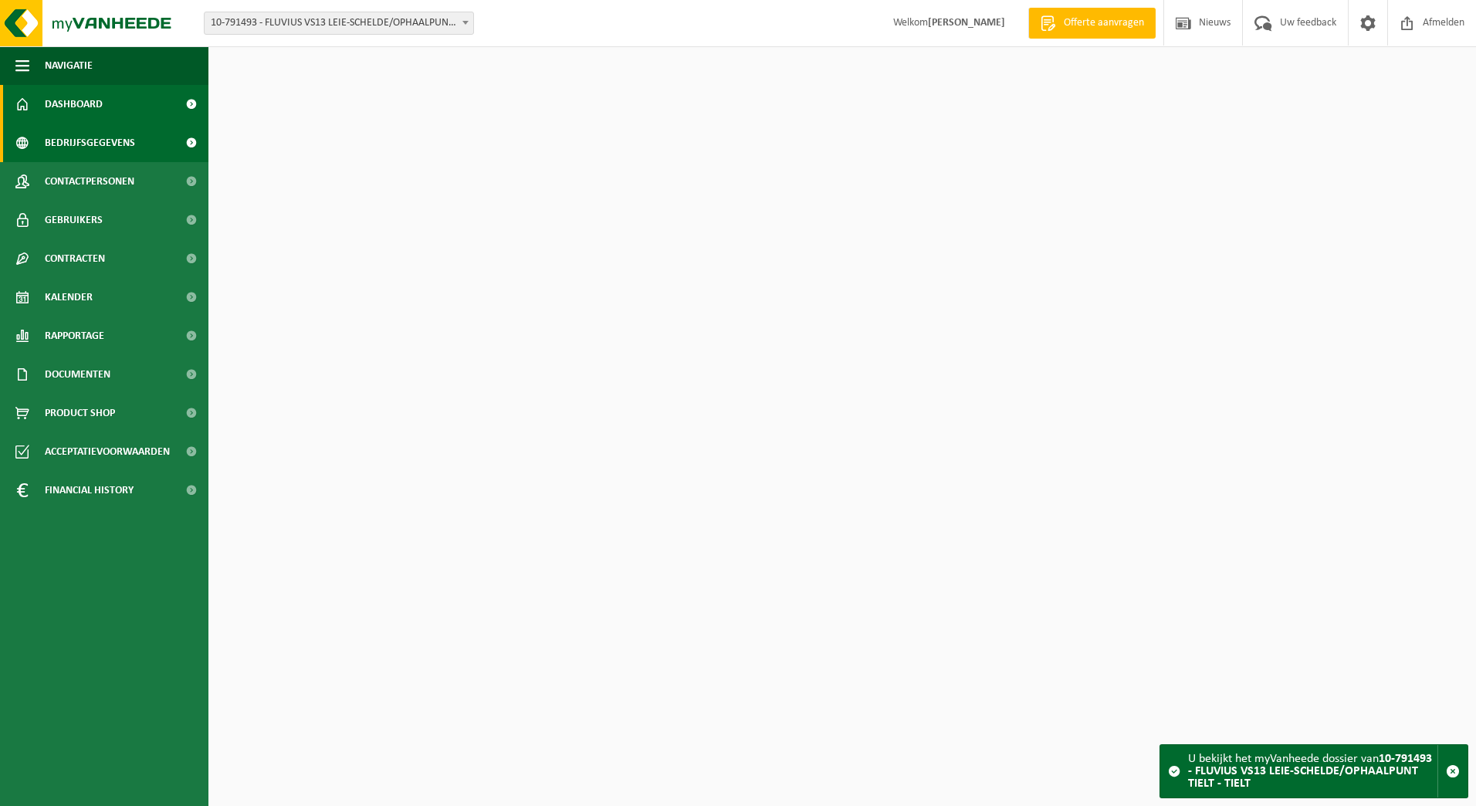
drag, startPoint x: 0, startPoint y: 0, endPoint x: 65, endPoint y: 144, distance: 157.5
click at [65, 144] on span "Bedrijfsgegevens" at bounding box center [90, 143] width 90 height 39
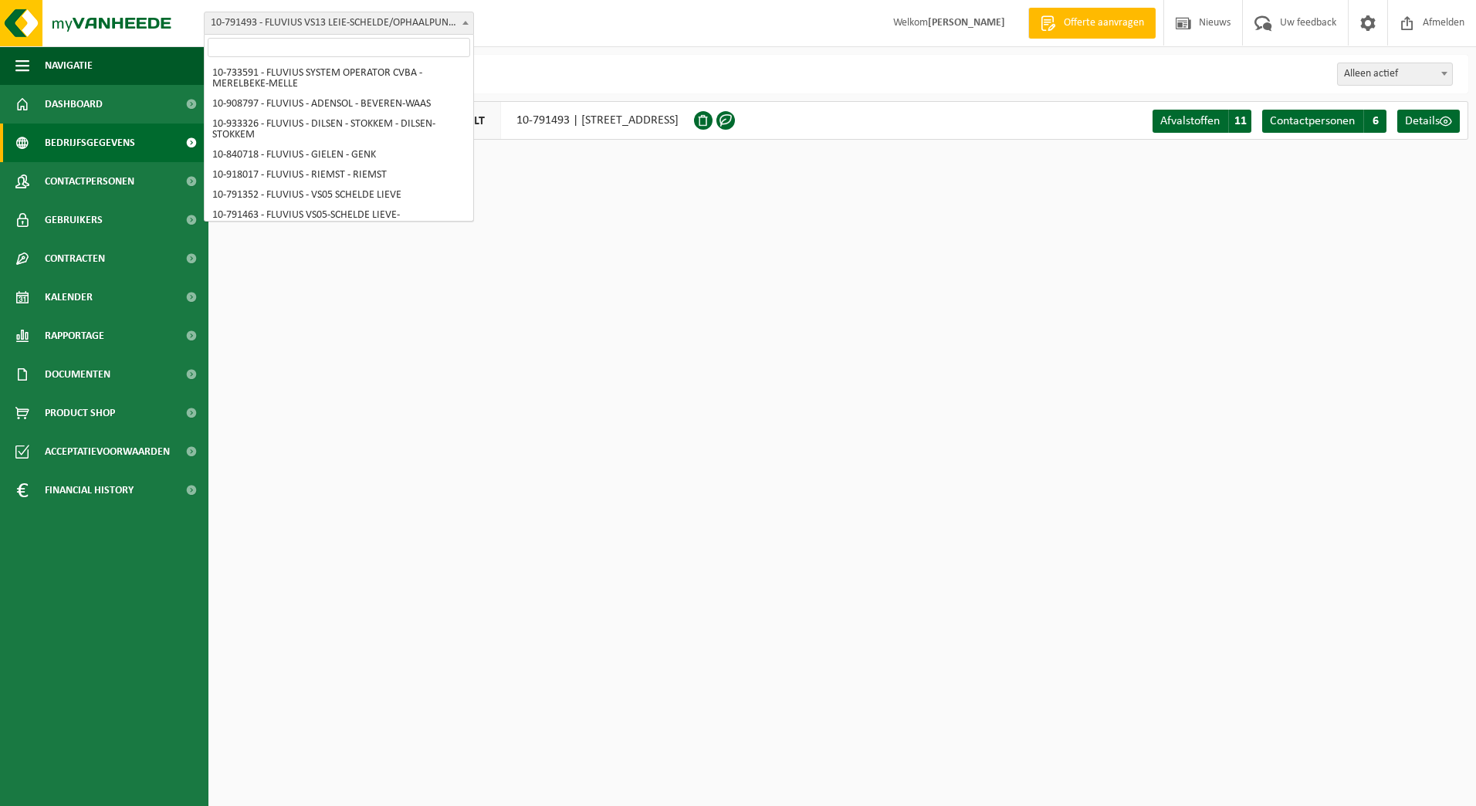
click at [454, 12] on span "10-791493 - FLUVIUS VS13 LEIE-SCHELDE/OPHAALPUNT TIELT - TIELT" at bounding box center [339, 23] width 270 height 23
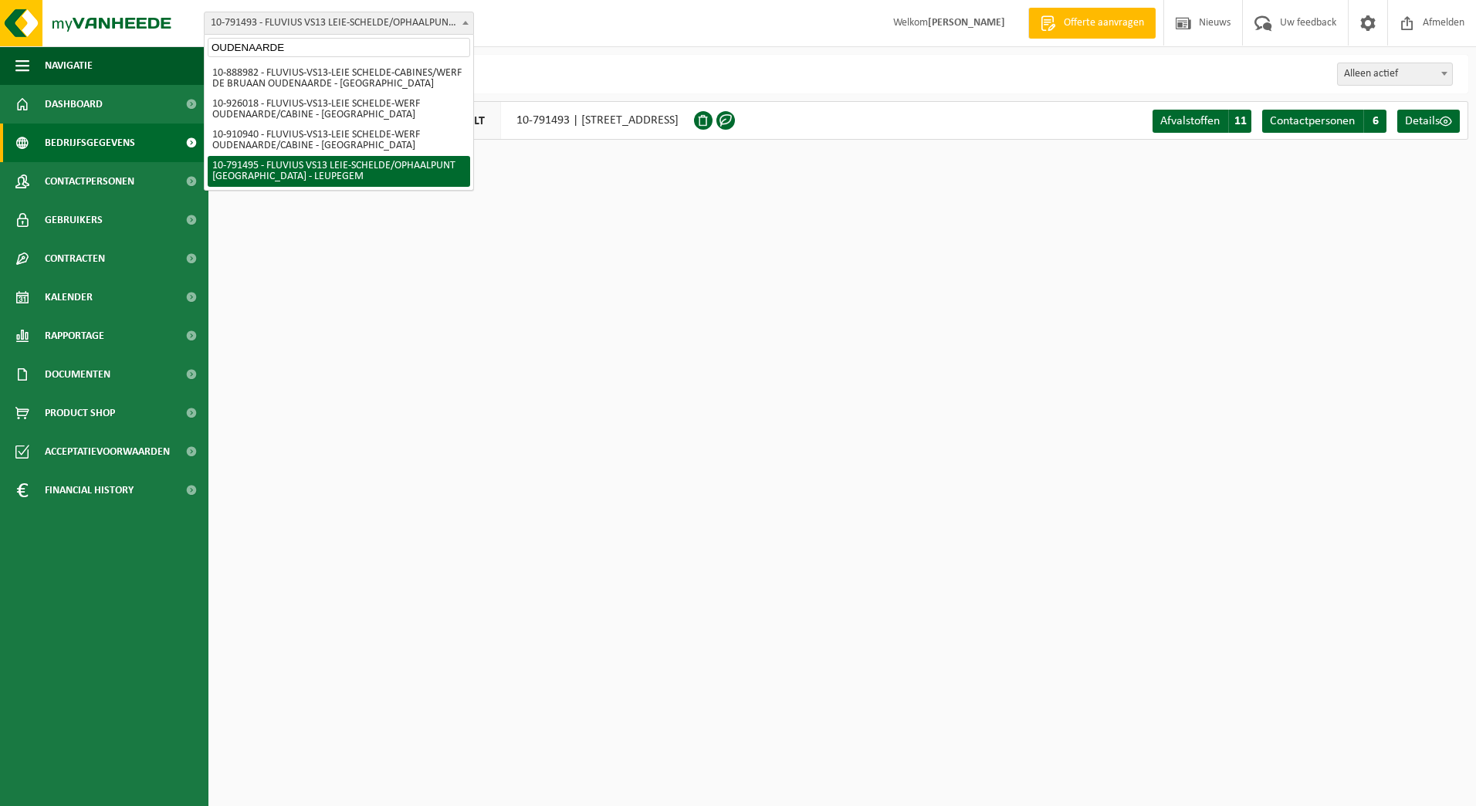
type input "OUDENAARDE"
select select "30234"
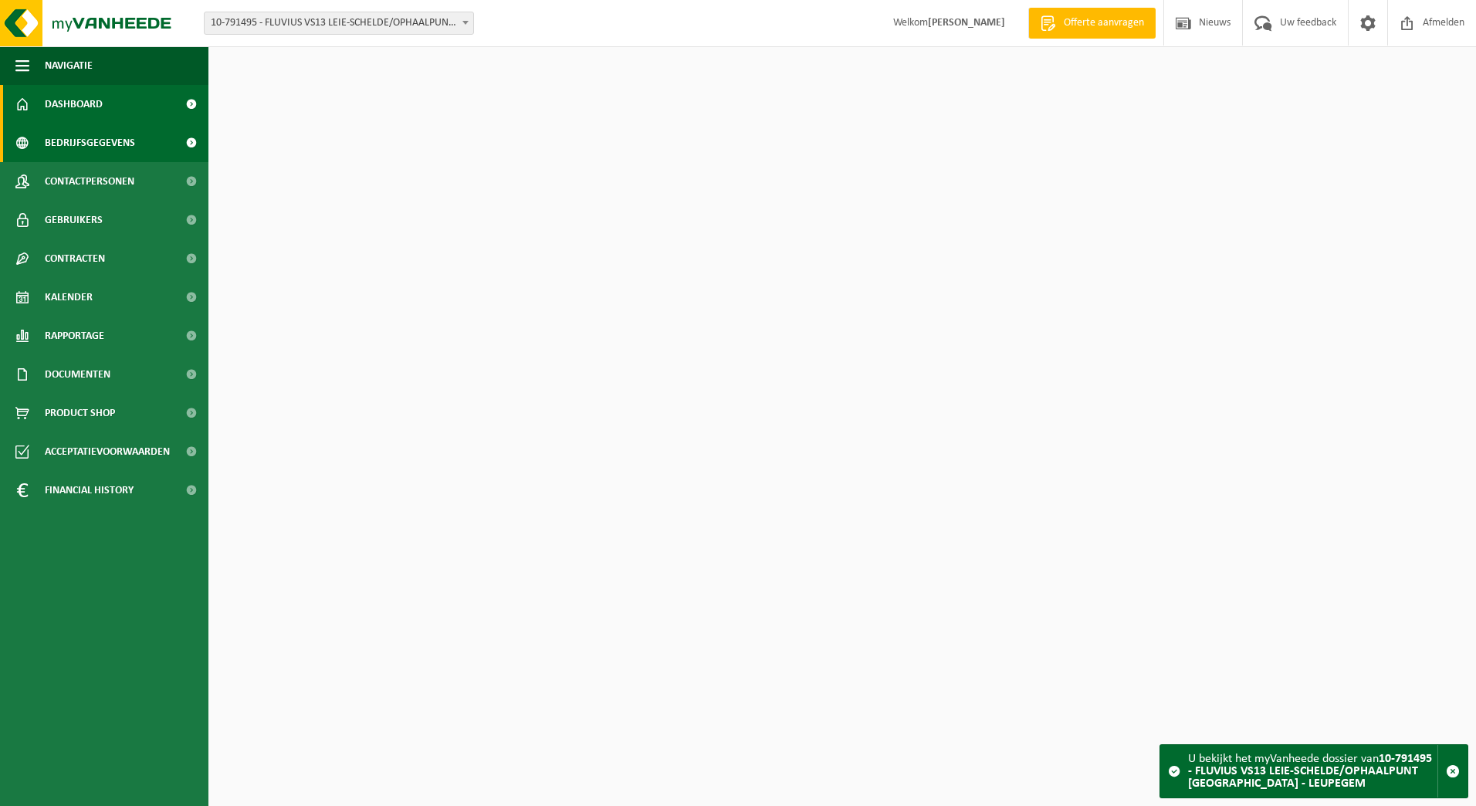
click at [63, 137] on span "Bedrijfsgegevens" at bounding box center [90, 143] width 90 height 39
